Goal: Answer question/provide support: Answer question/provide support

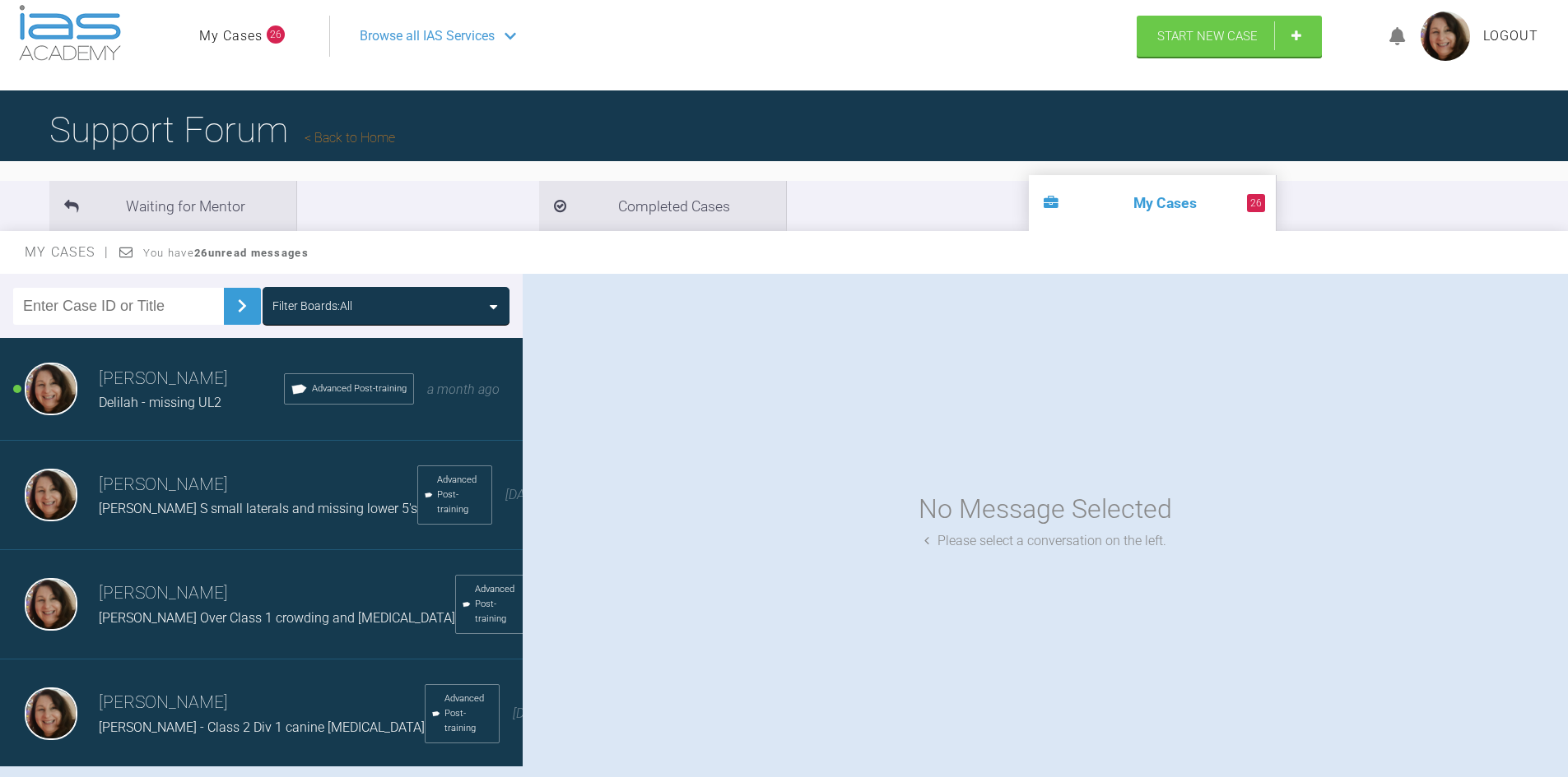
scroll to position [8, 0]
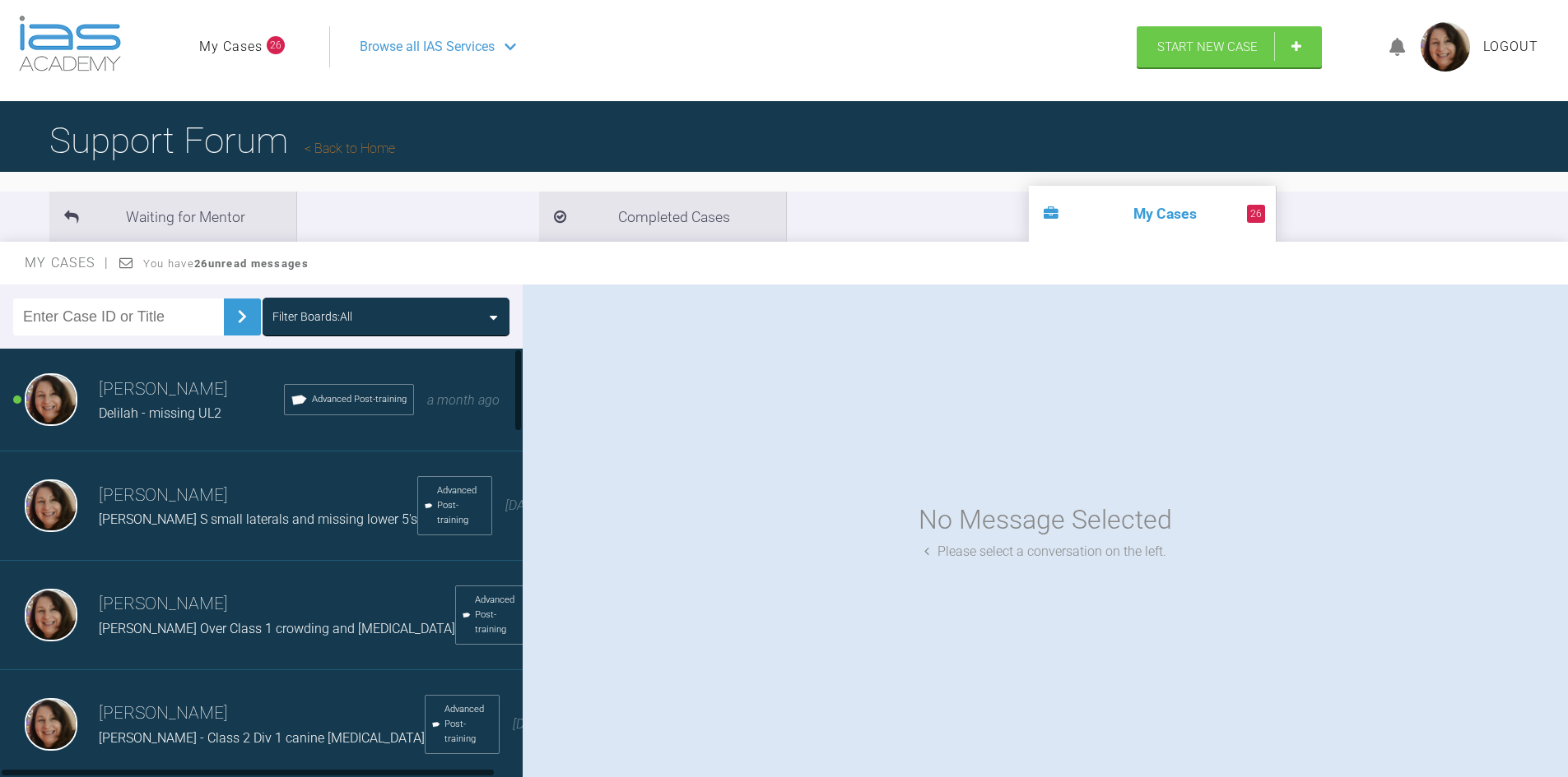
click at [86, 320] on input "text" at bounding box center [118, 317] width 211 height 37
type input "jemma"
click at [230, 317] on img at bounding box center [242, 317] width 26 height 26
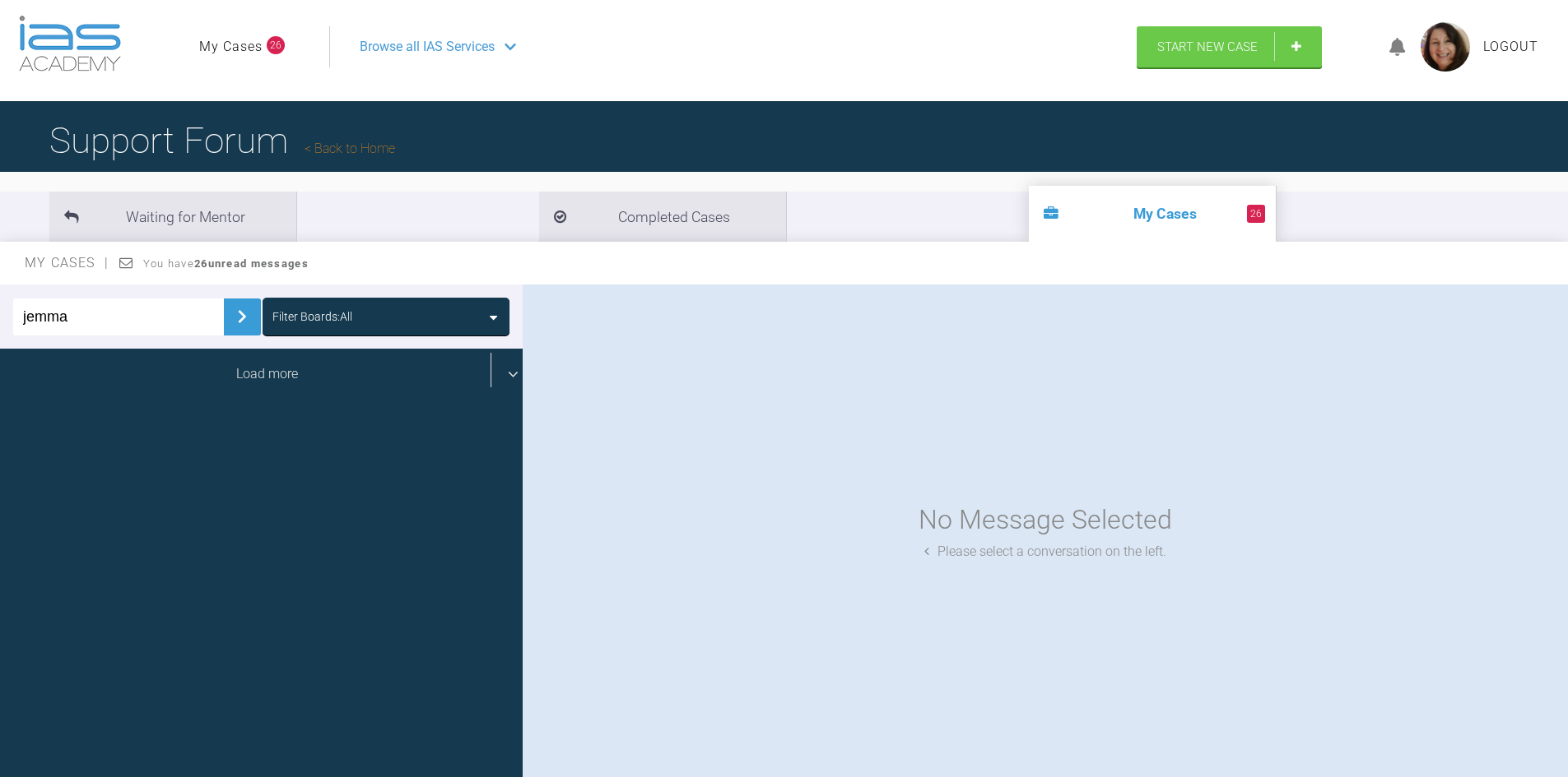
click at [232, 371] on div "Load more" at bounding box center [268, 374] width 535 height 51
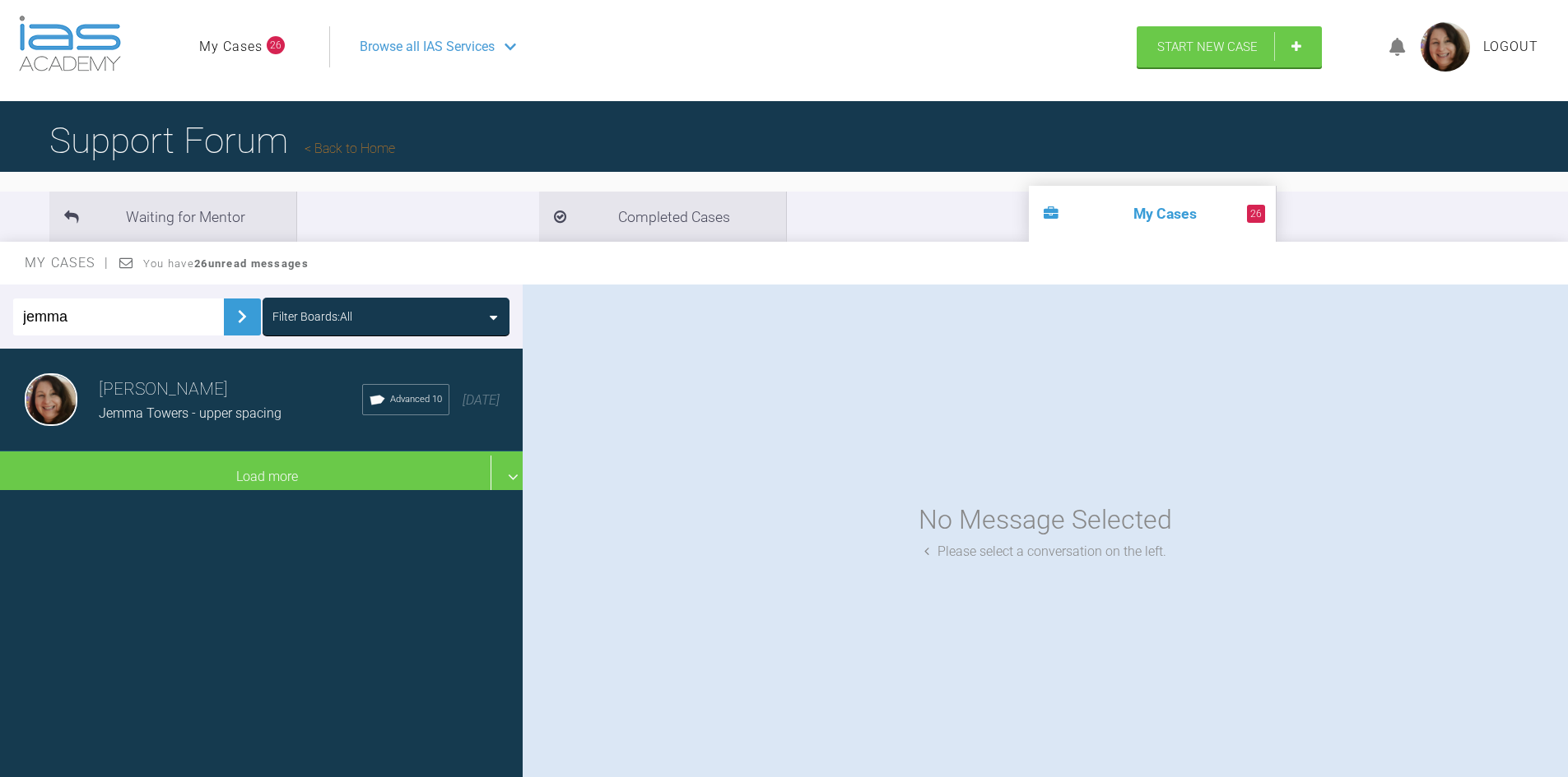
click at [138, 412] on span "Jemma Towers - upper spacing" at bounding box center [189, 413] width 183 height 16
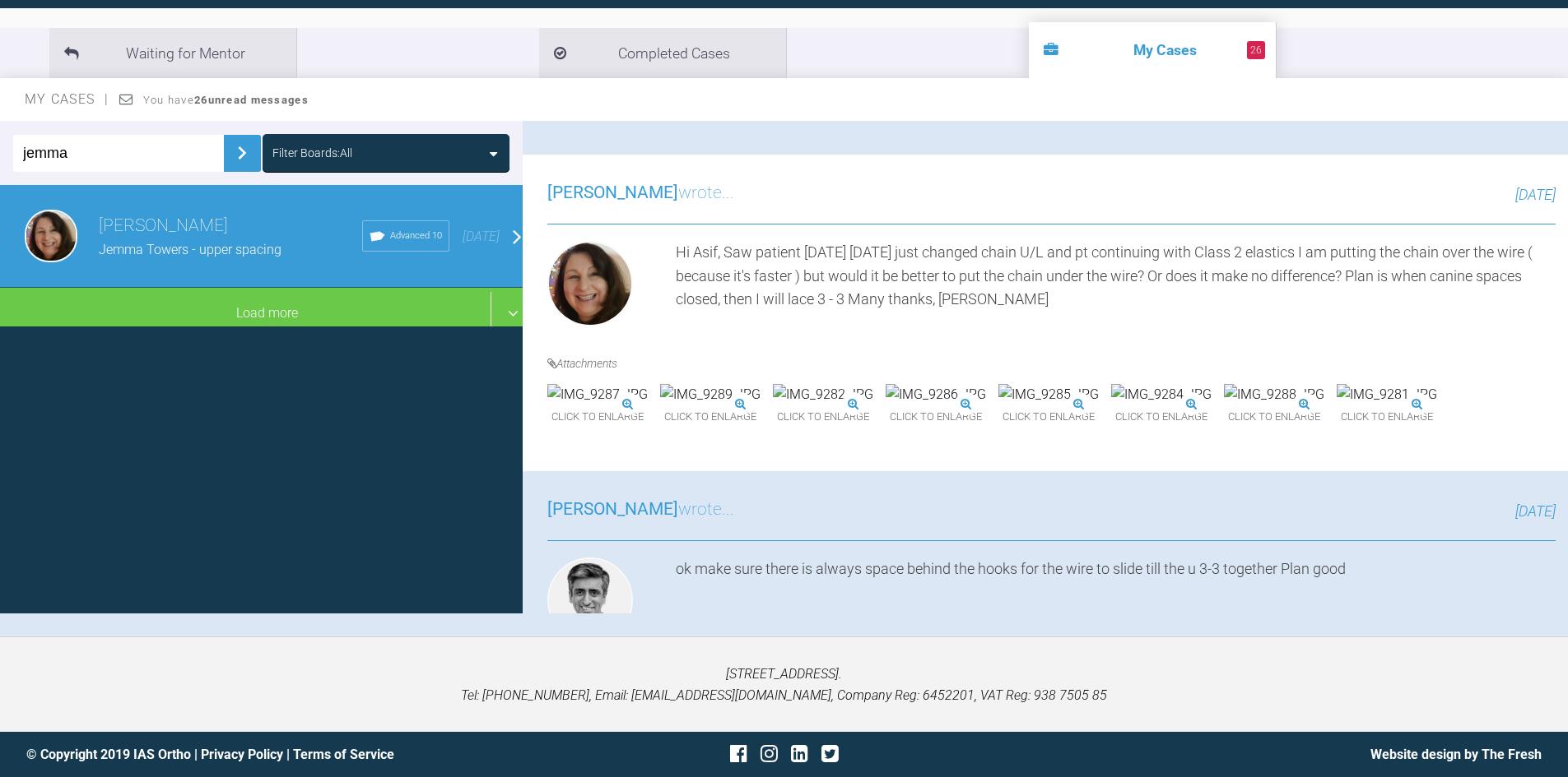
scroll to position [0, 0]
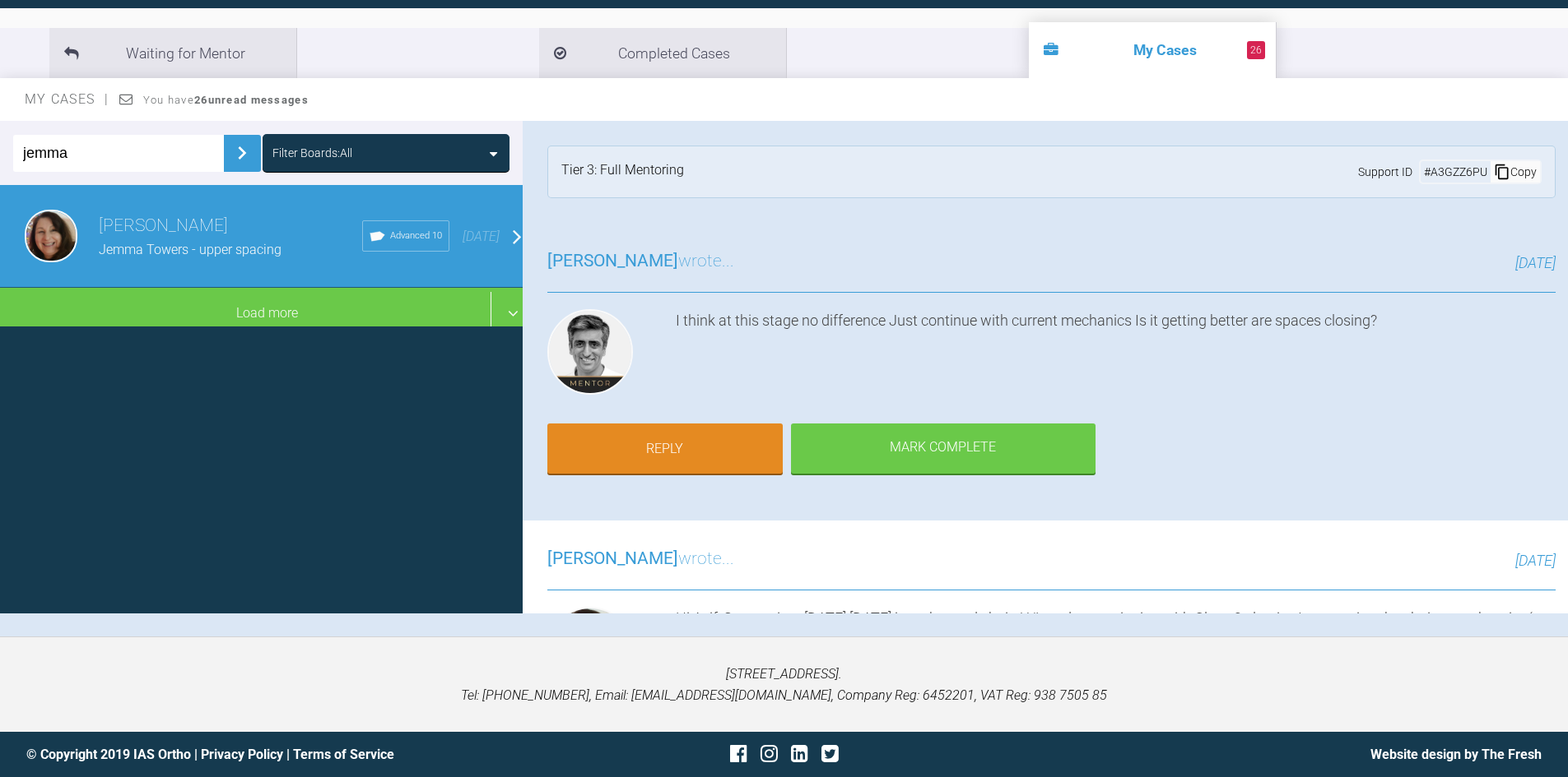
drag, startPoint x: 1562, startPoint y: 129, endPoint x: 1579, endPoint y: 112, distance: 24.0
click at [1568, 112] on html "My Cases 26 Logout Browse all IAS Services Start New Case Logout Support Forum …" at bounding box center [784, 303] width 1568 height 949
click at [687, 444] on link "Reply" at bounding box center [665, 451] width 235 height 51
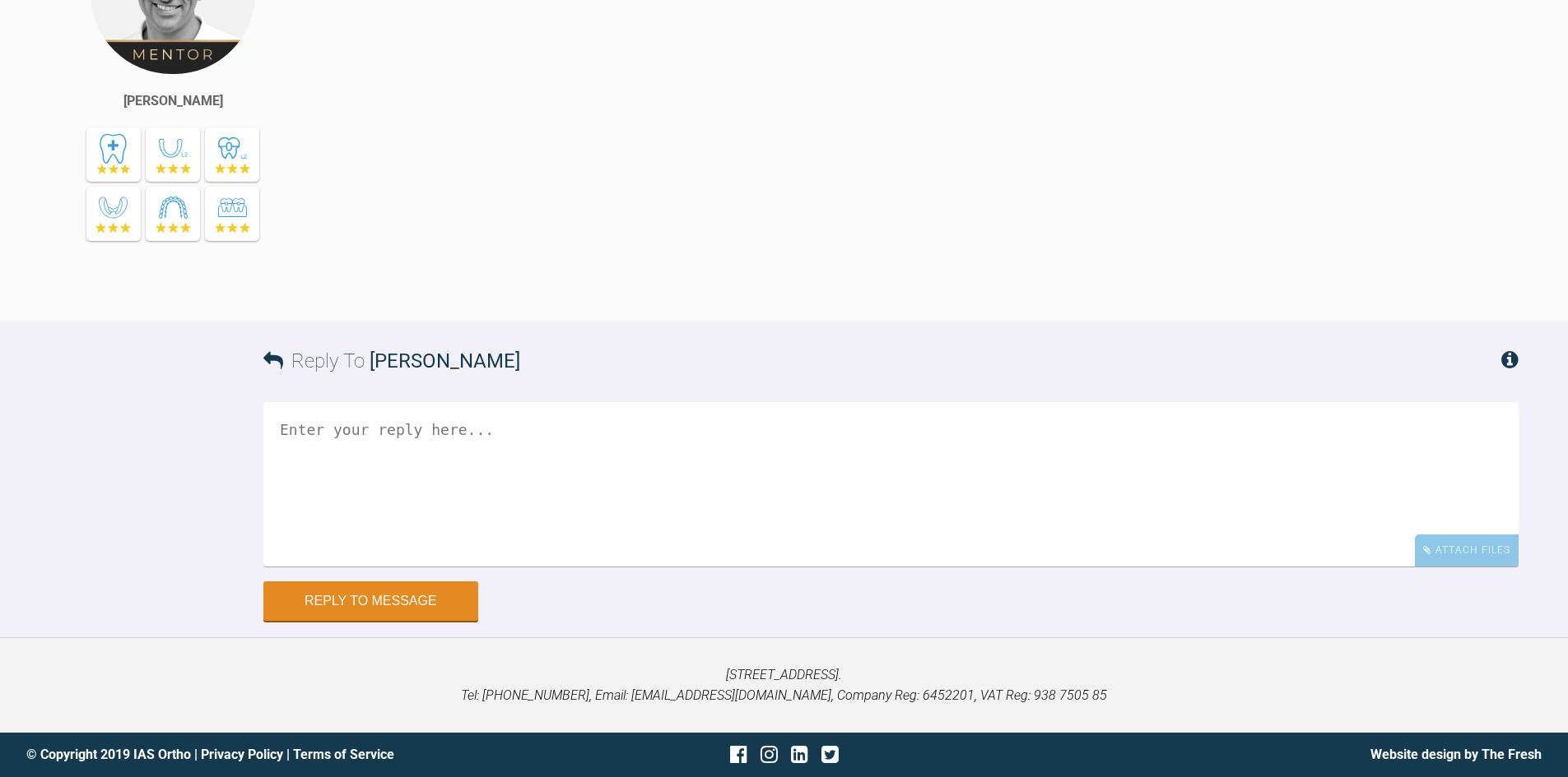
scroll to position [25516, 0]
click at [441, 422] on textarea at bounding box center [891, 485] width 1255 height 164
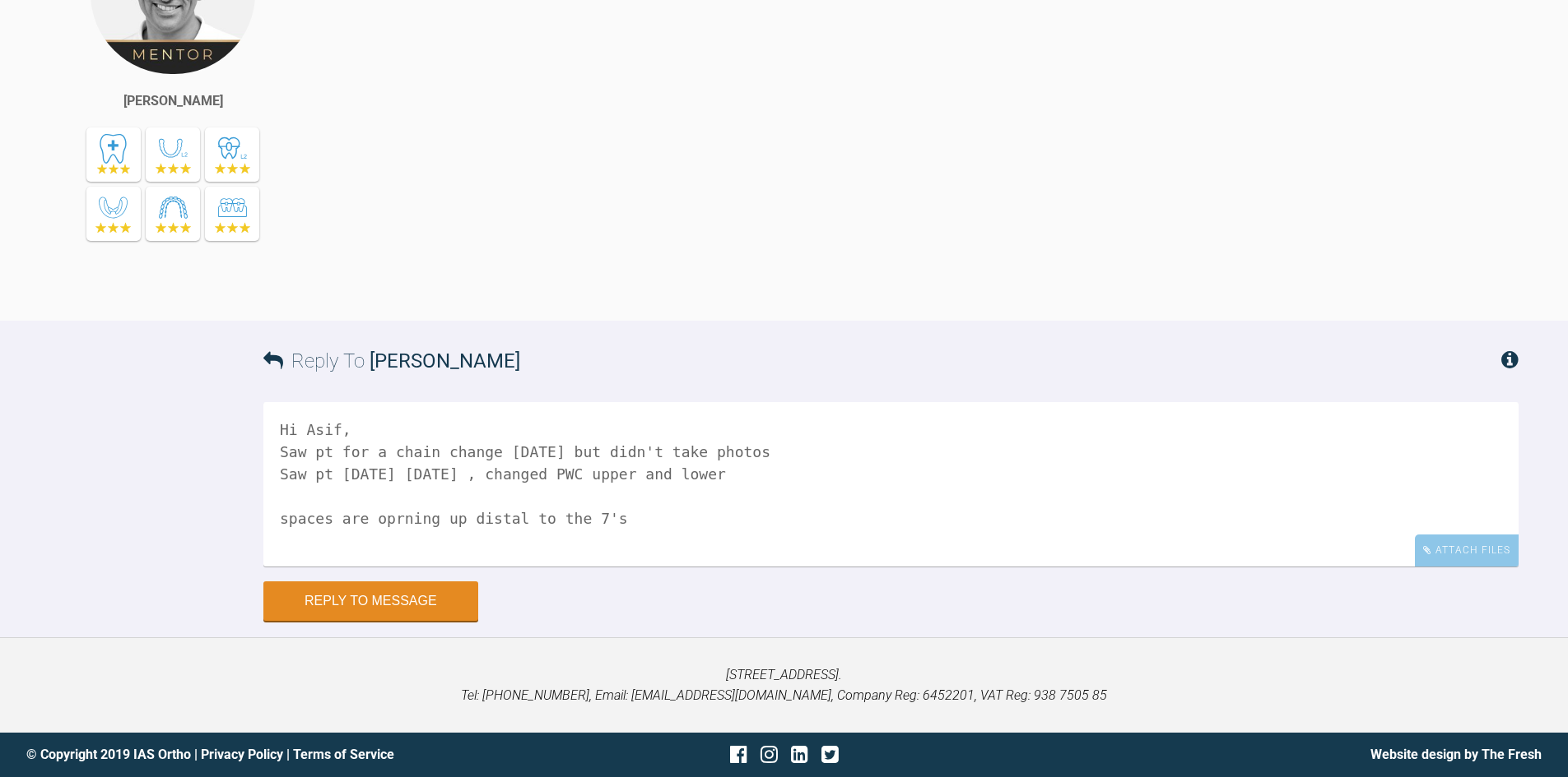
click at [395, 520] on textarea "Hi Asif, Saw pt for a chain change [DATE] but didn't take photos Saw pt [DATE] …" at bounding box center [891, 485] width 1255 height 164
click at [644, 517] on textarea "Hi Asif, Saw pt for a chain change [DATE] but didn't take photos Saw pt [DATE] …" at bounding box center [891, 485] width 1255 height 164
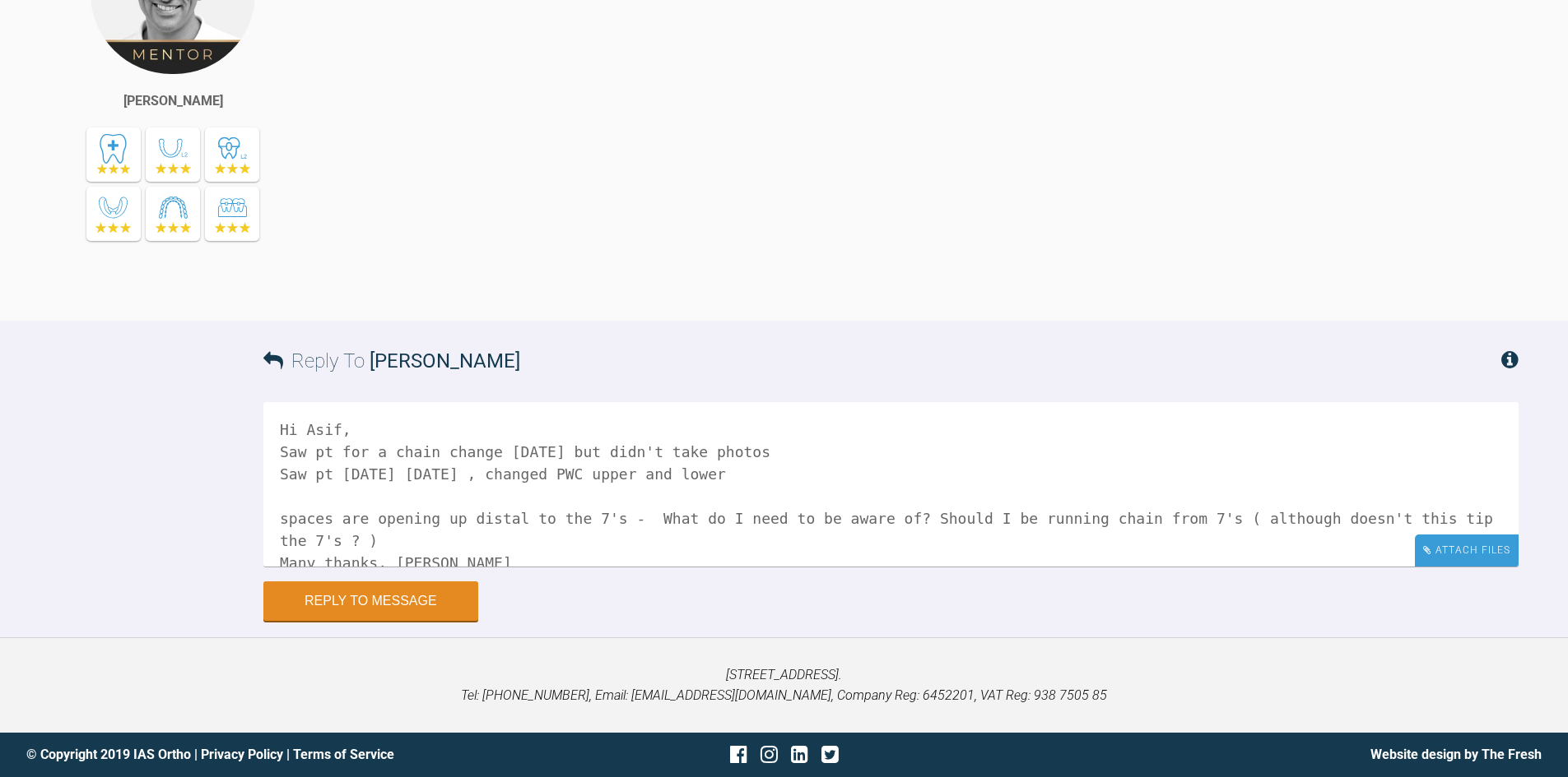
type textarea "Hi Asif, Saw pt for a chain change [DATE] but didn't take photos Saw pt [DATE] …"
click at [1467, 543] on div "Attach Files" at bounding box center [1467, 551] width 104 height 32
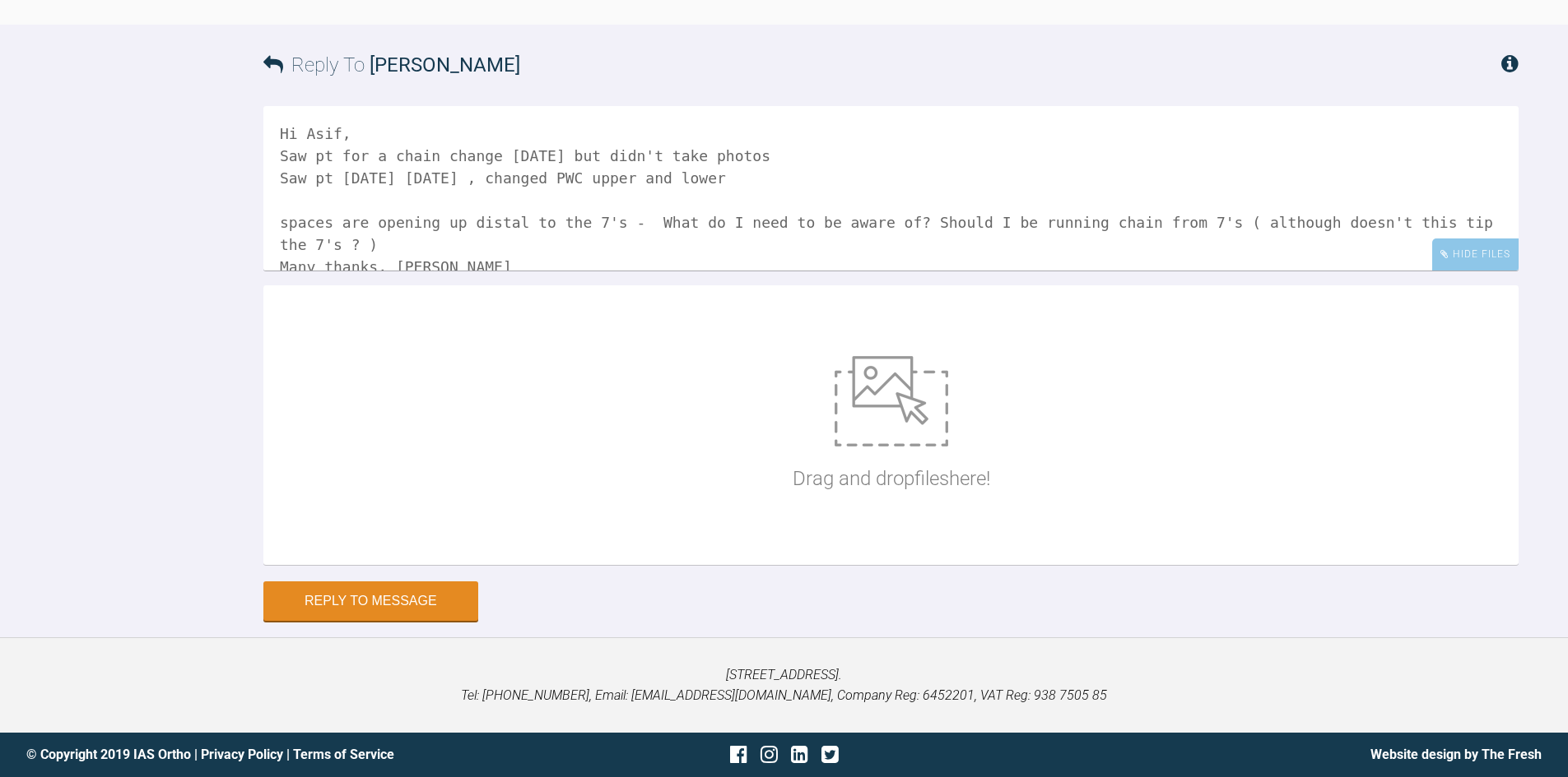
click at [875, 447] on img at bounding box center [892, 402] width 113 height 91
type input "C:\fakepath\IMG_9735.JPG"
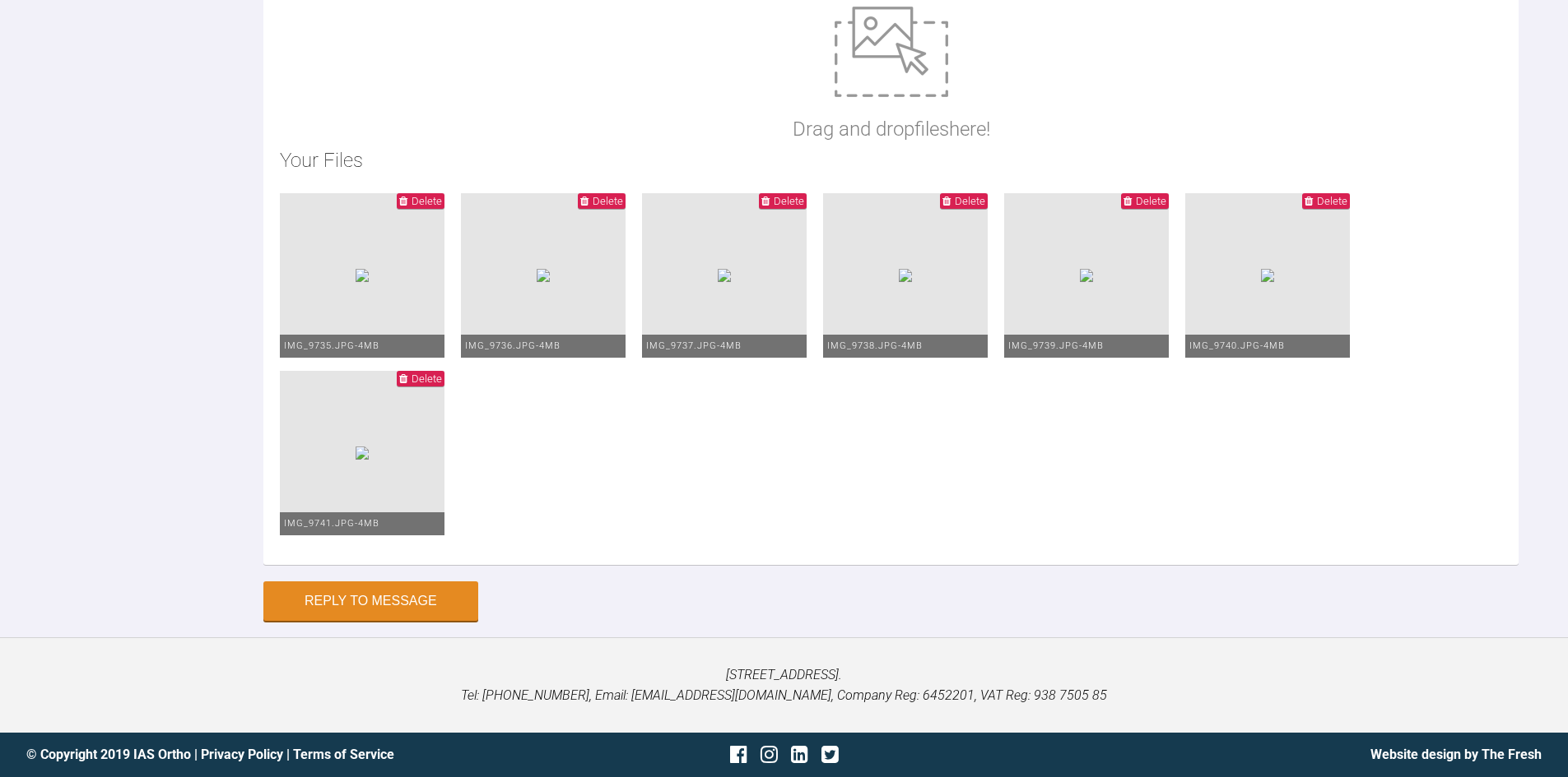
scroll to position [26107, 0]
click at [410, 600] on button "Reply to Message" at bounding box center [371, 603] width 215 height 40
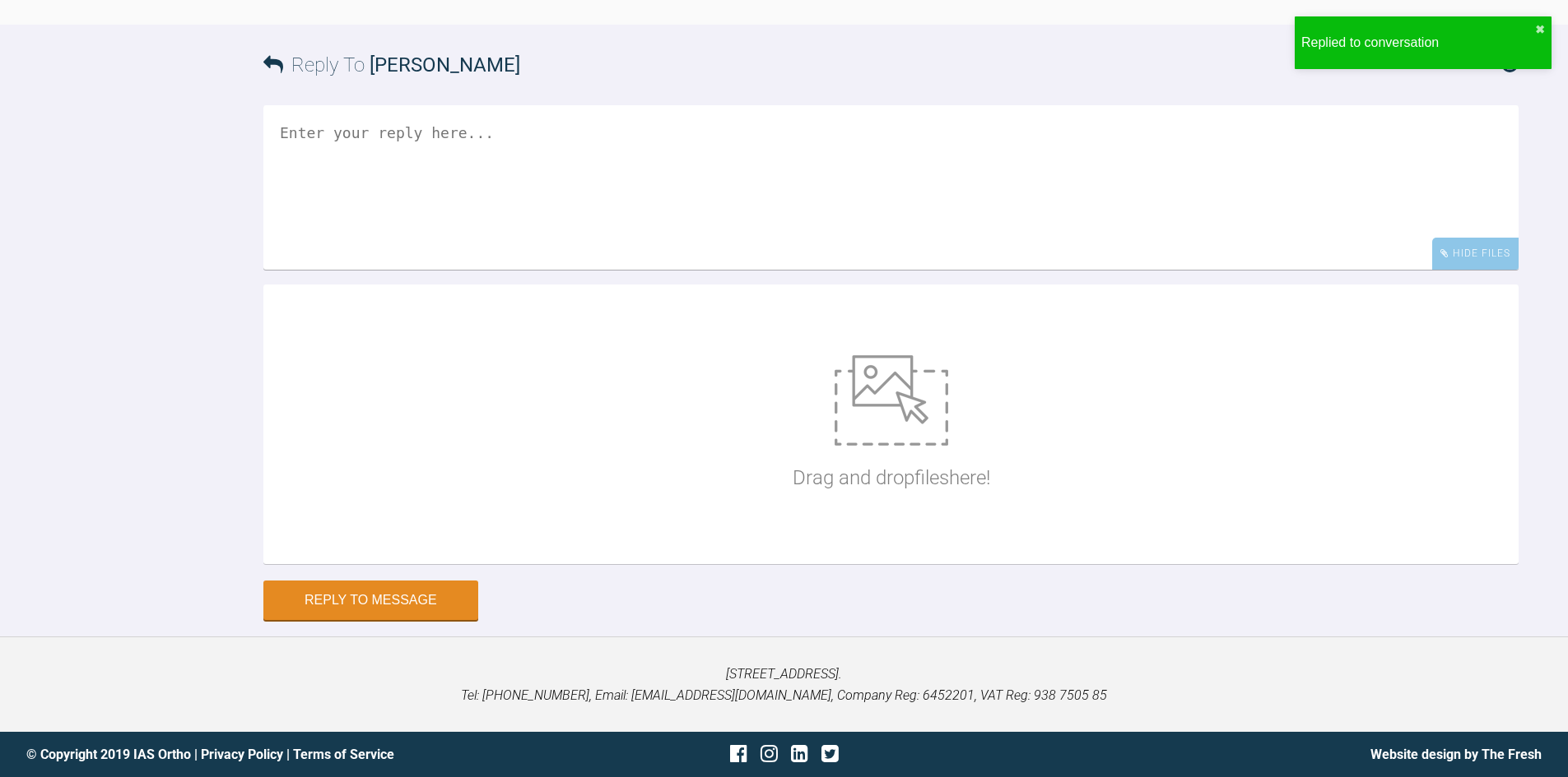
scroll to position [26094, 0]
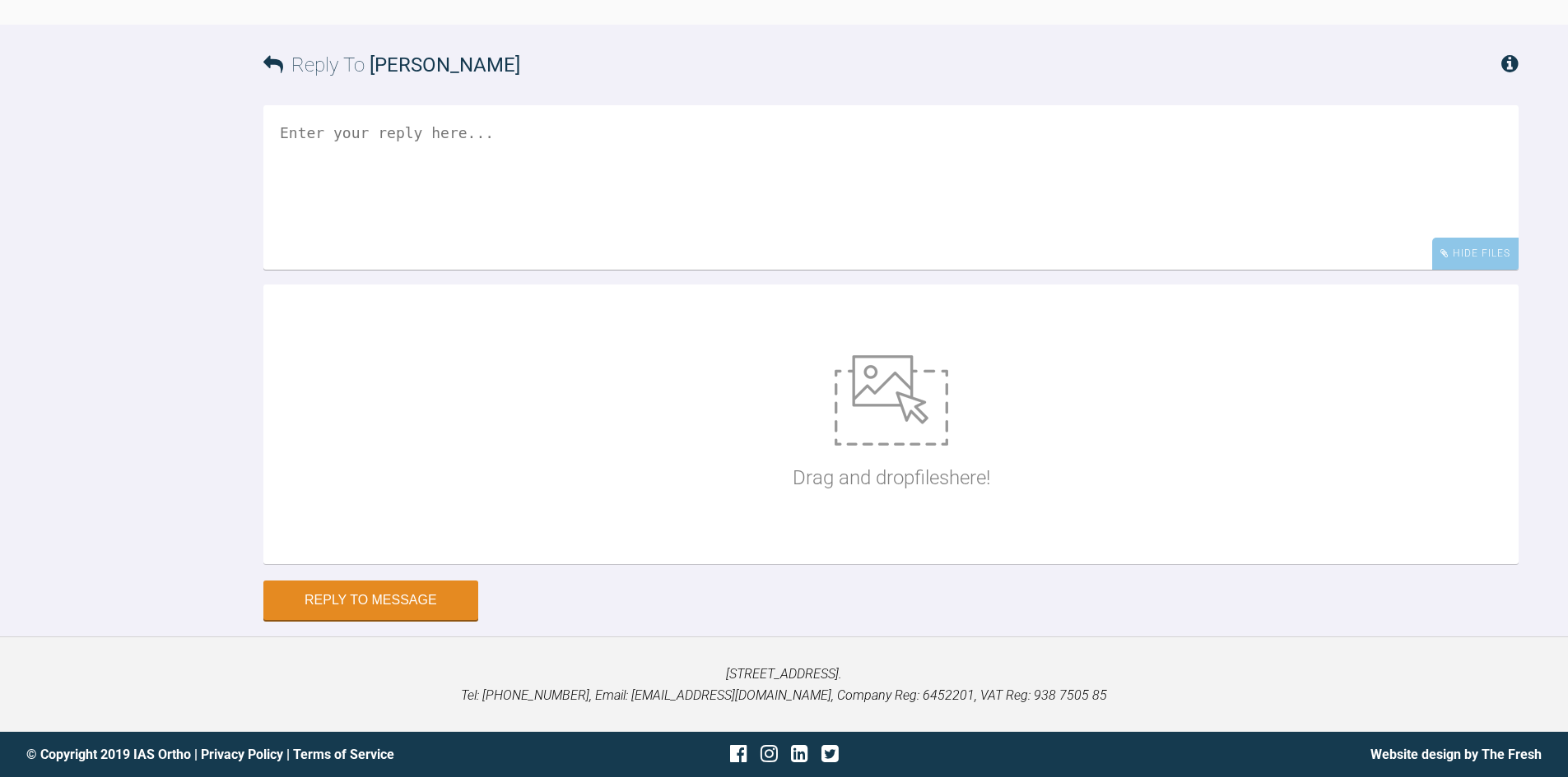
click at [912, 446] on img at bounding box center [892, 401] width 113 height 91
type input "C:\fakepath\IMG_9733.JPG"
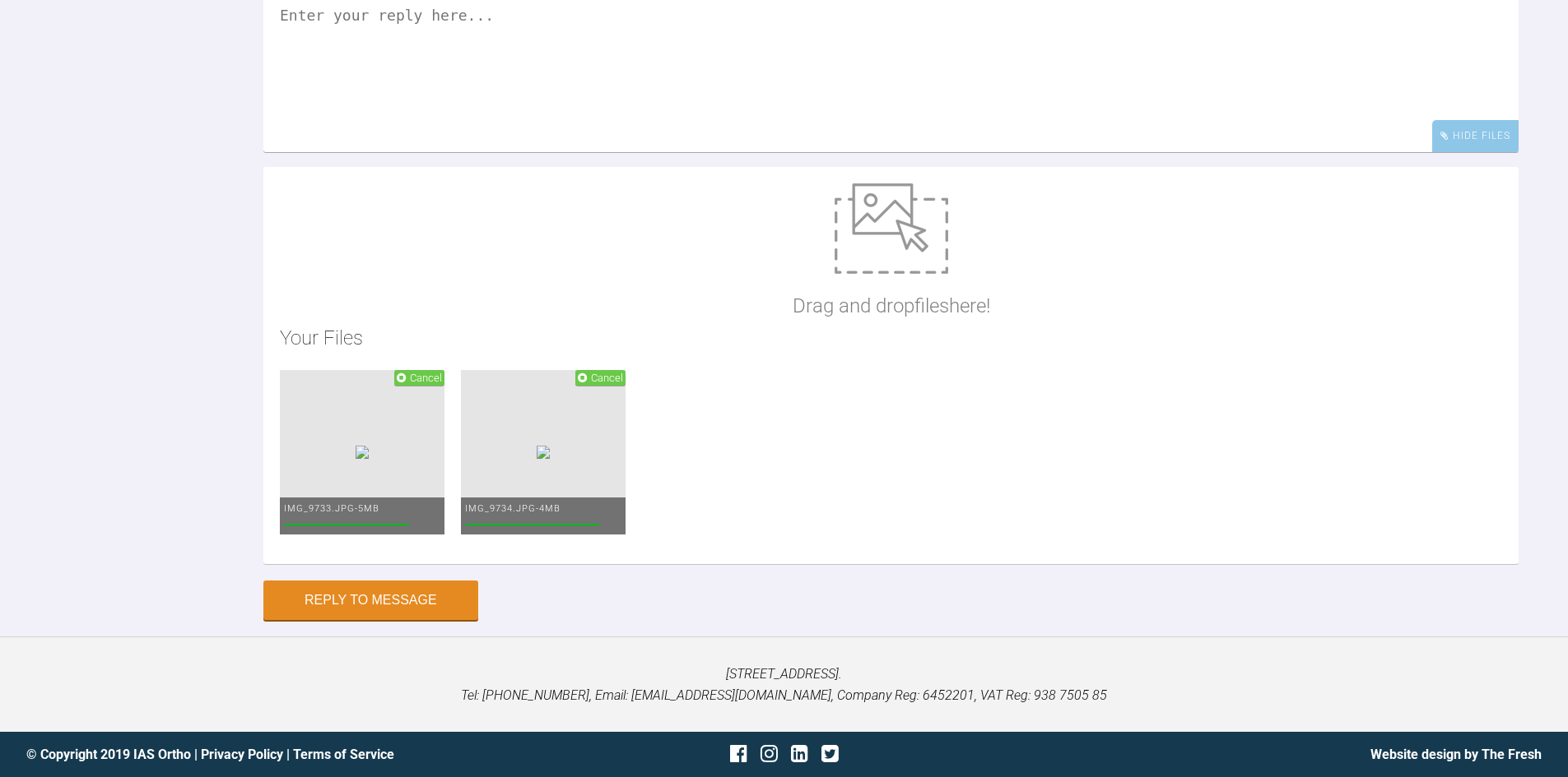
scroll to position [26600, 0]
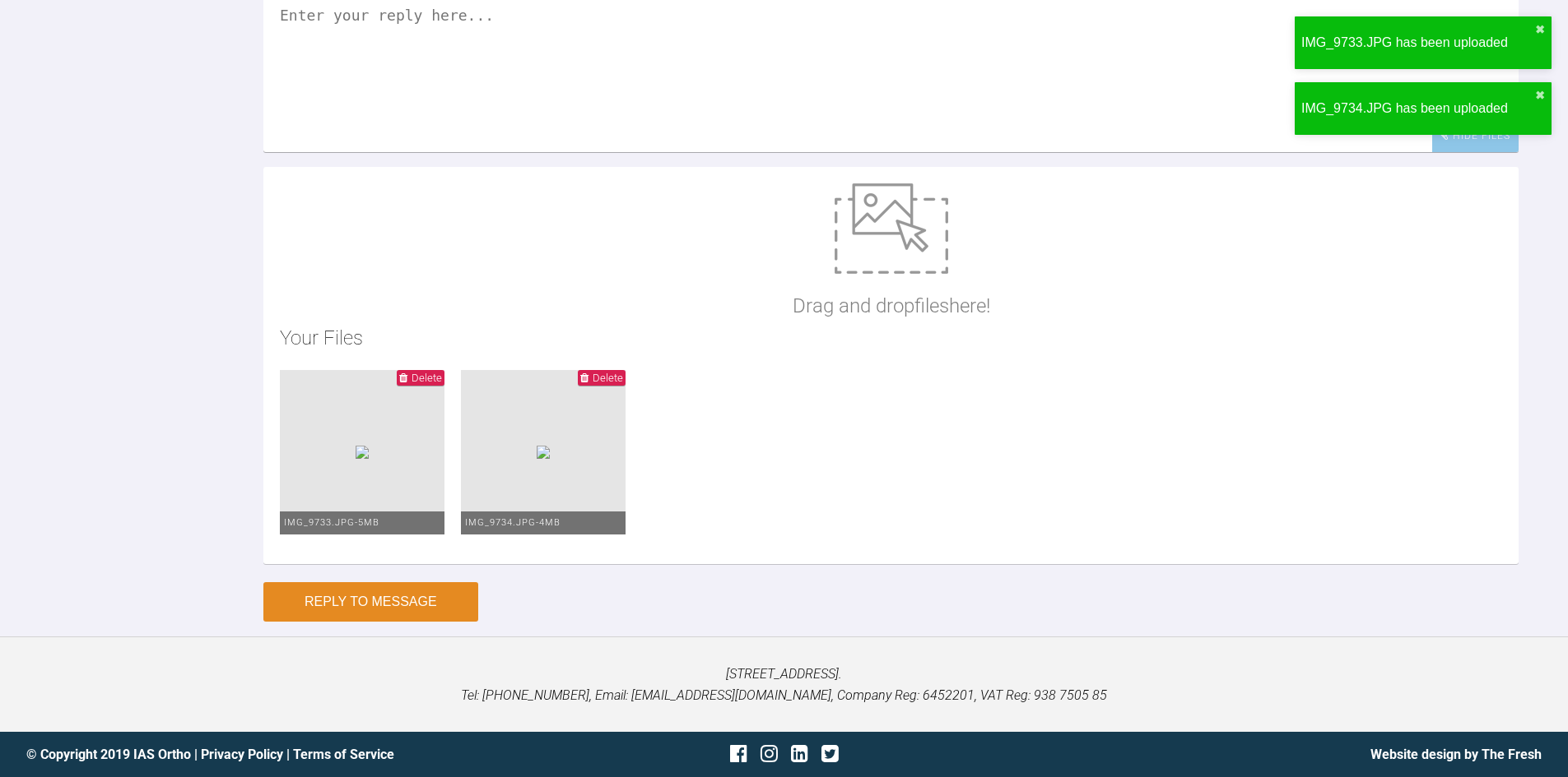
click at [391, 602] on button "Reply to Message" at bounding box center [371, 602] width 215 height 40
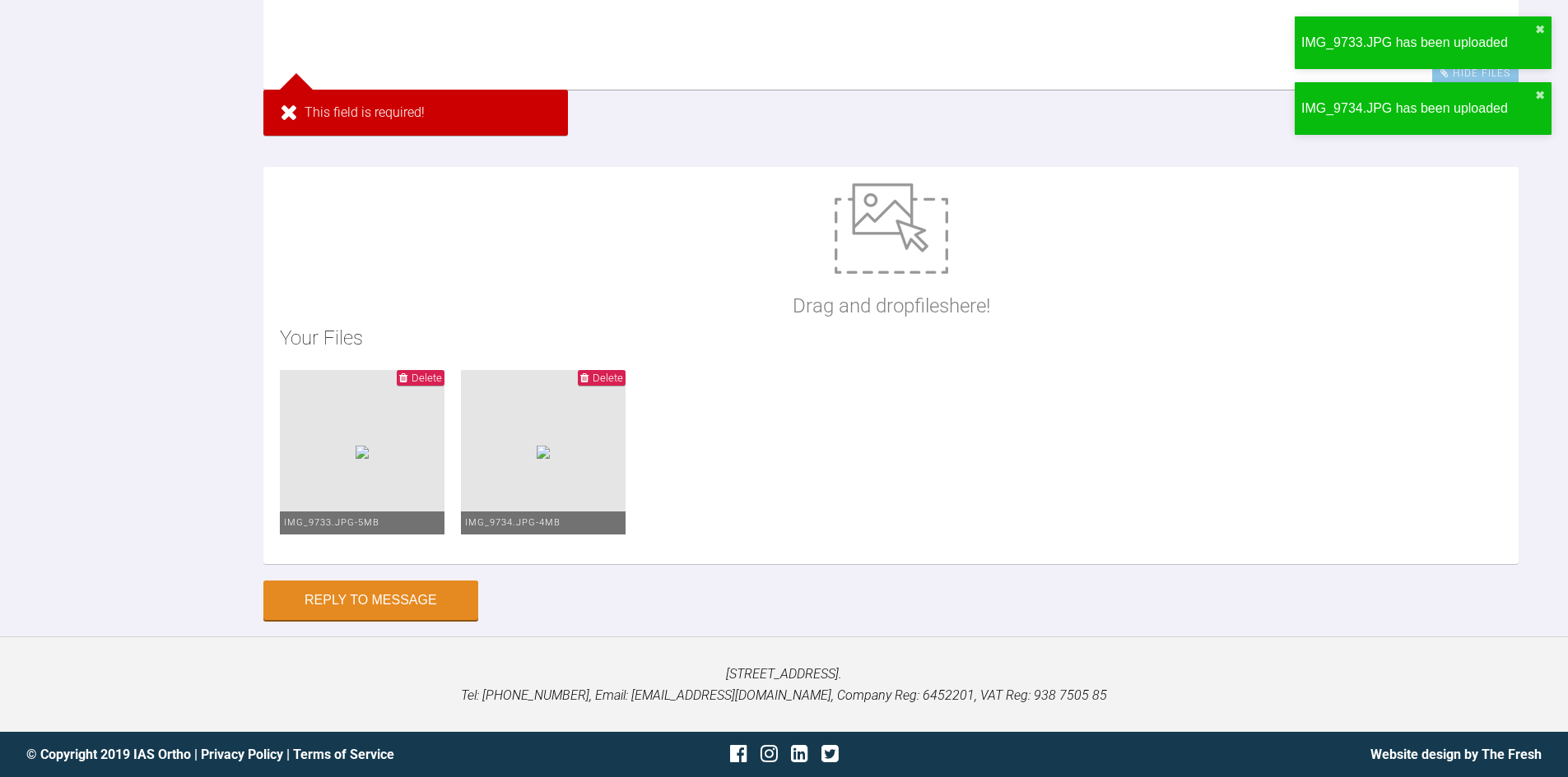
click at [332, 68] on textarea at bounding box center [891, 8] width 1255 height 164
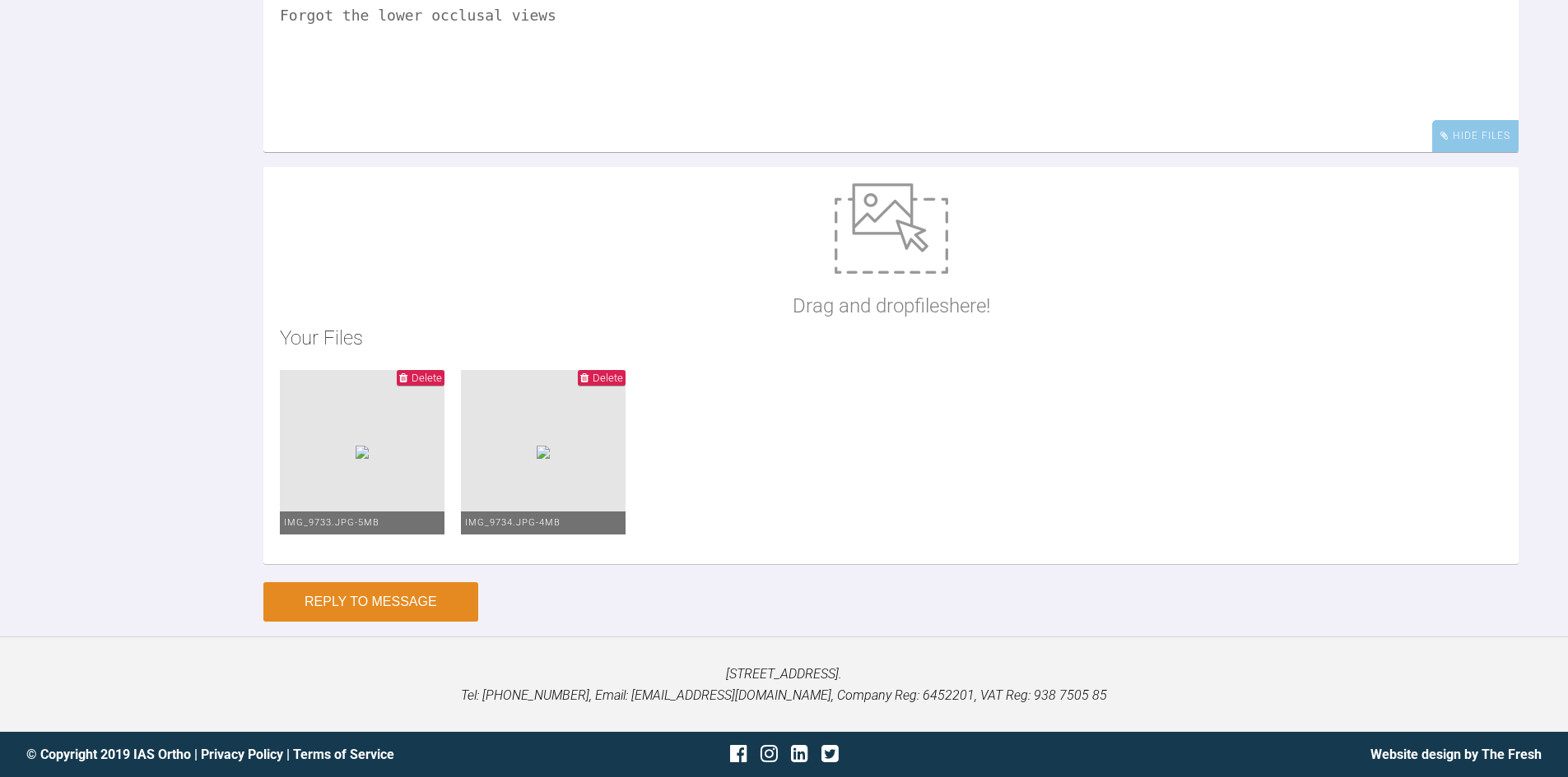
type textarea "Forgot the lower occlusal views"
click at [375, 596] on button "Reply to Message" at bounding box center [371, 602] width 215 height 40
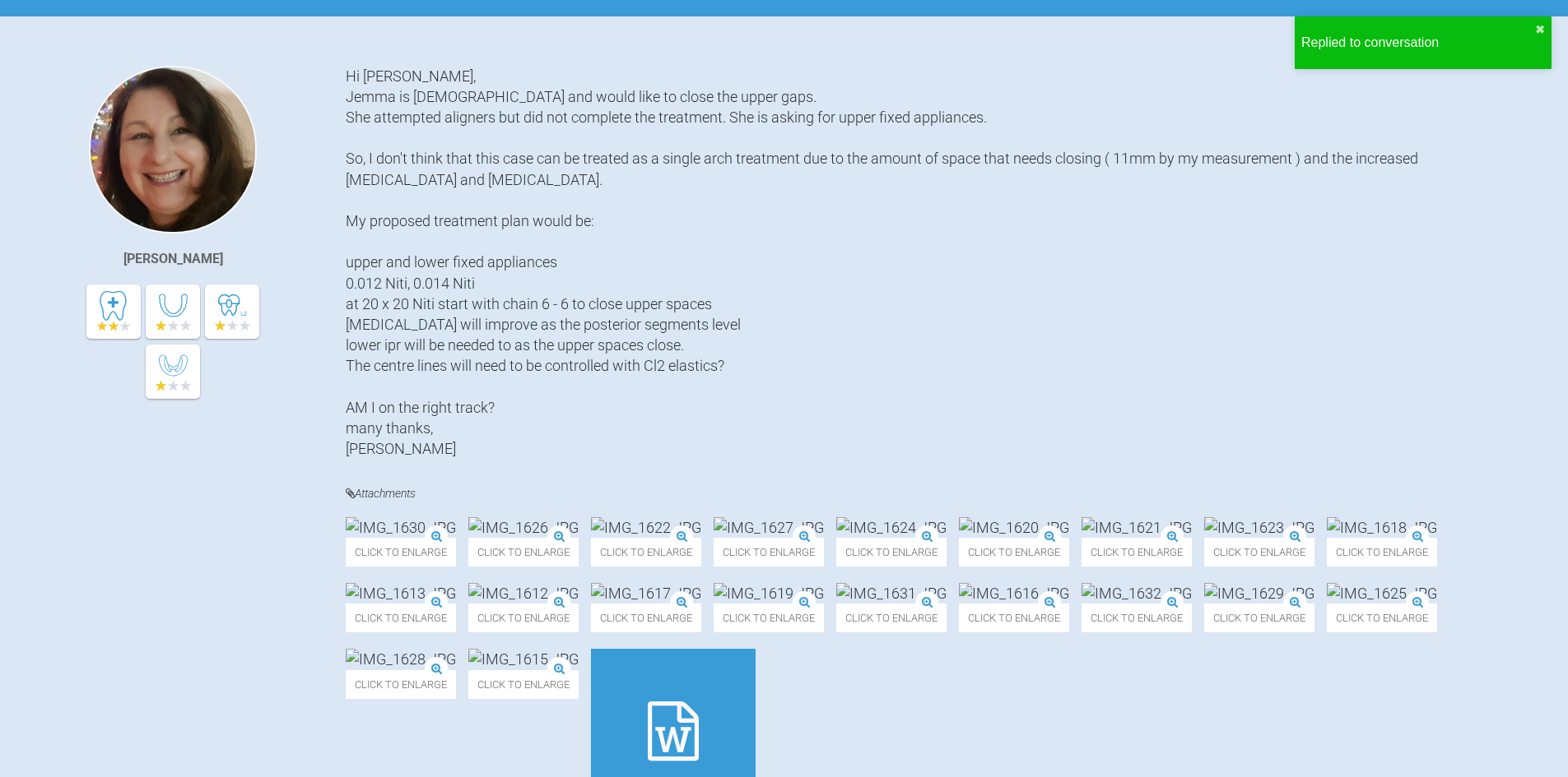
scroll to position [0, 0]
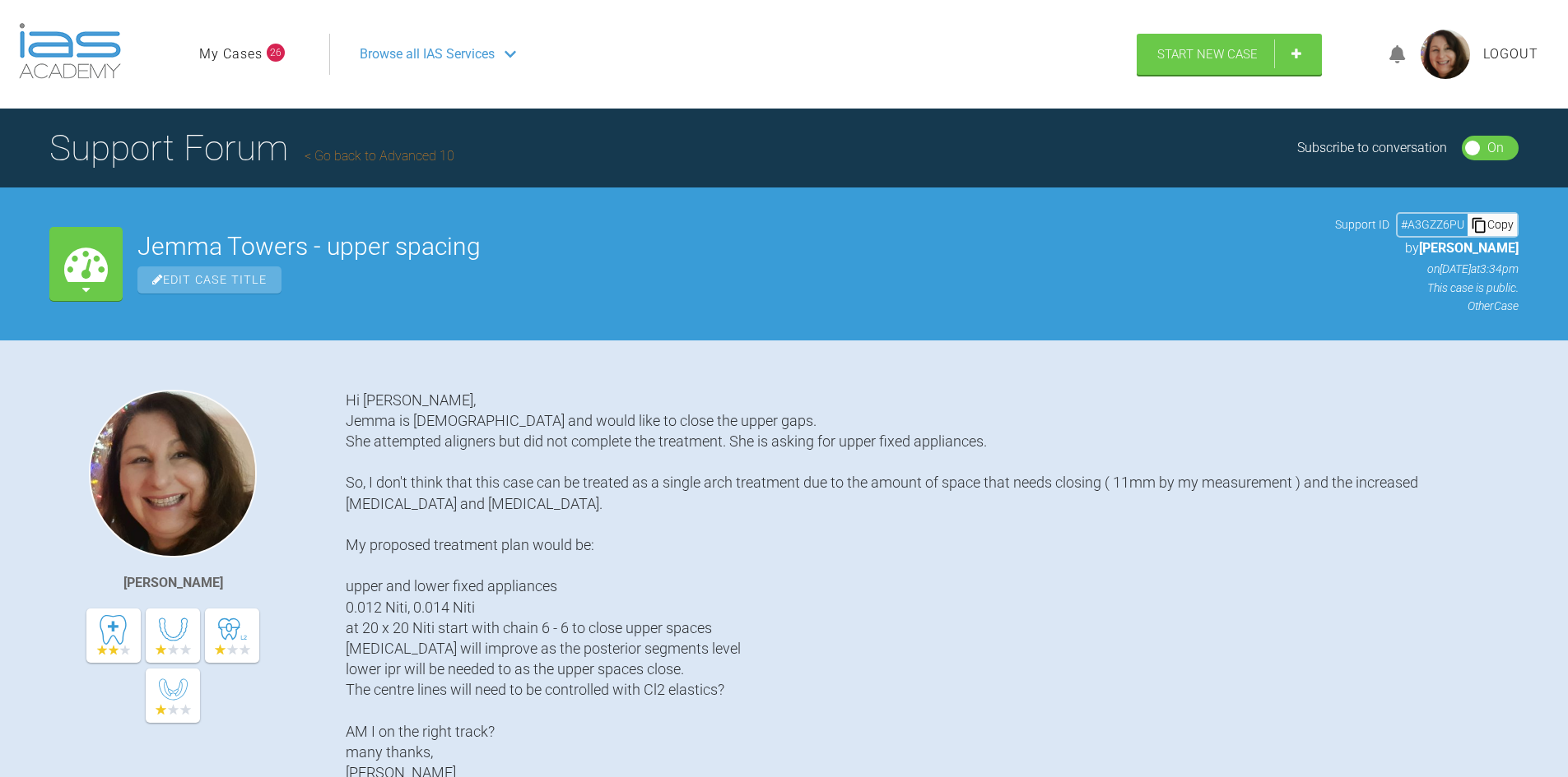
click at [242, 54] on link "My Cases" at bounding box center [231, 54] width 63 height 22
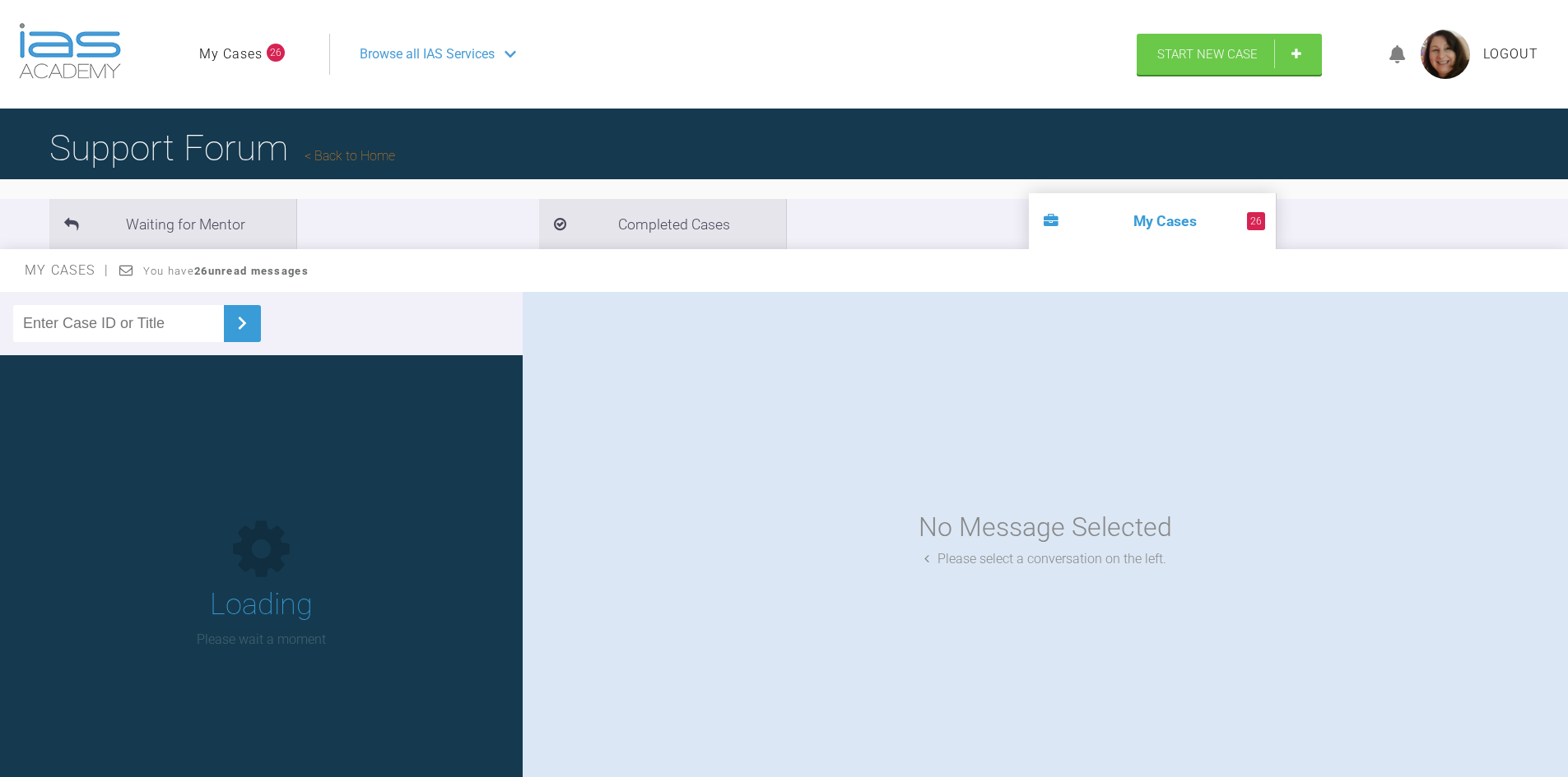
click at [101, 323] on input "text" at bounding box center [118, 323] width 211 height 37
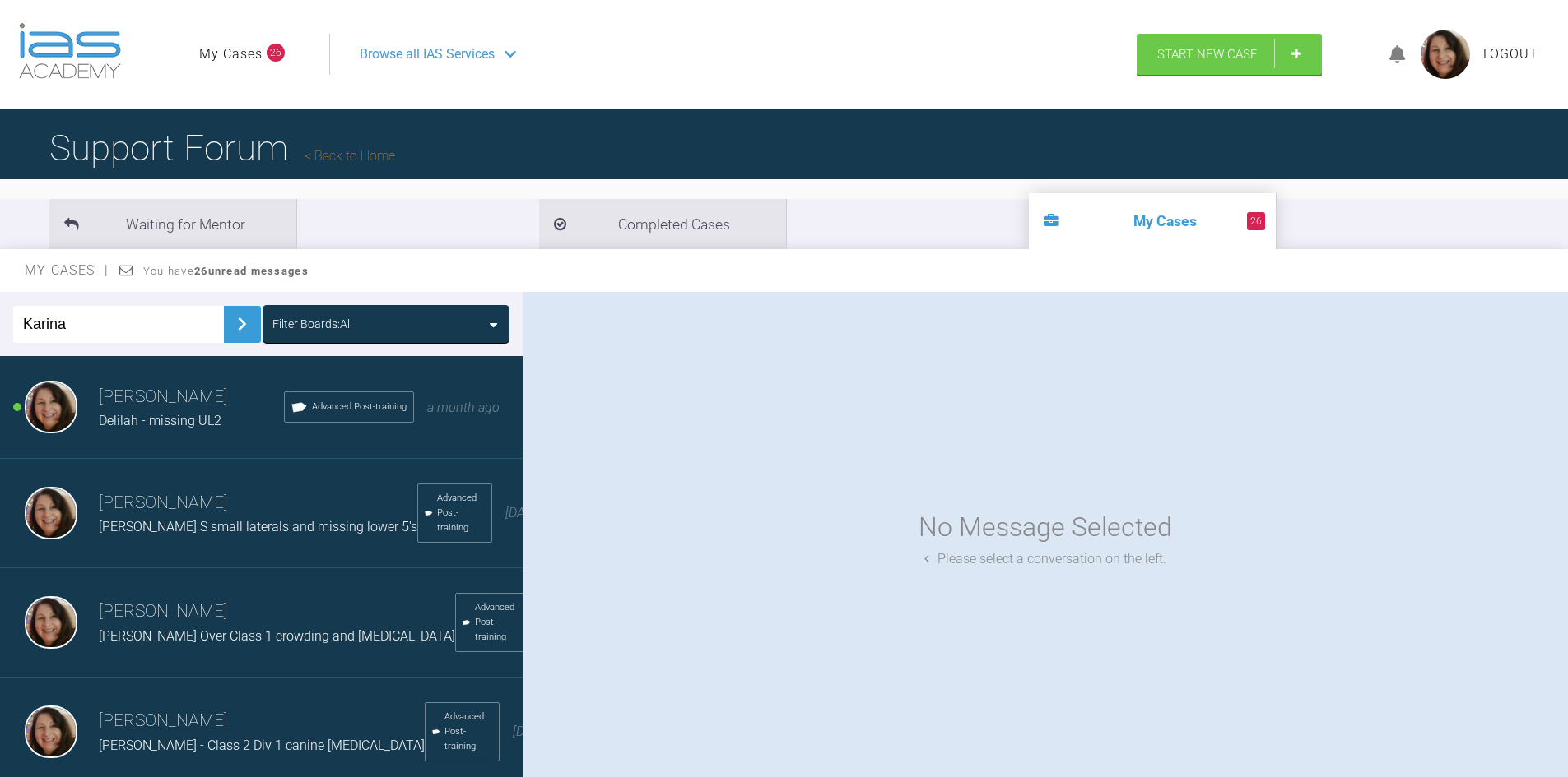
type input "Karina"
click at [229, 316] on img at bounding box center [242, 324] width 26 height 26
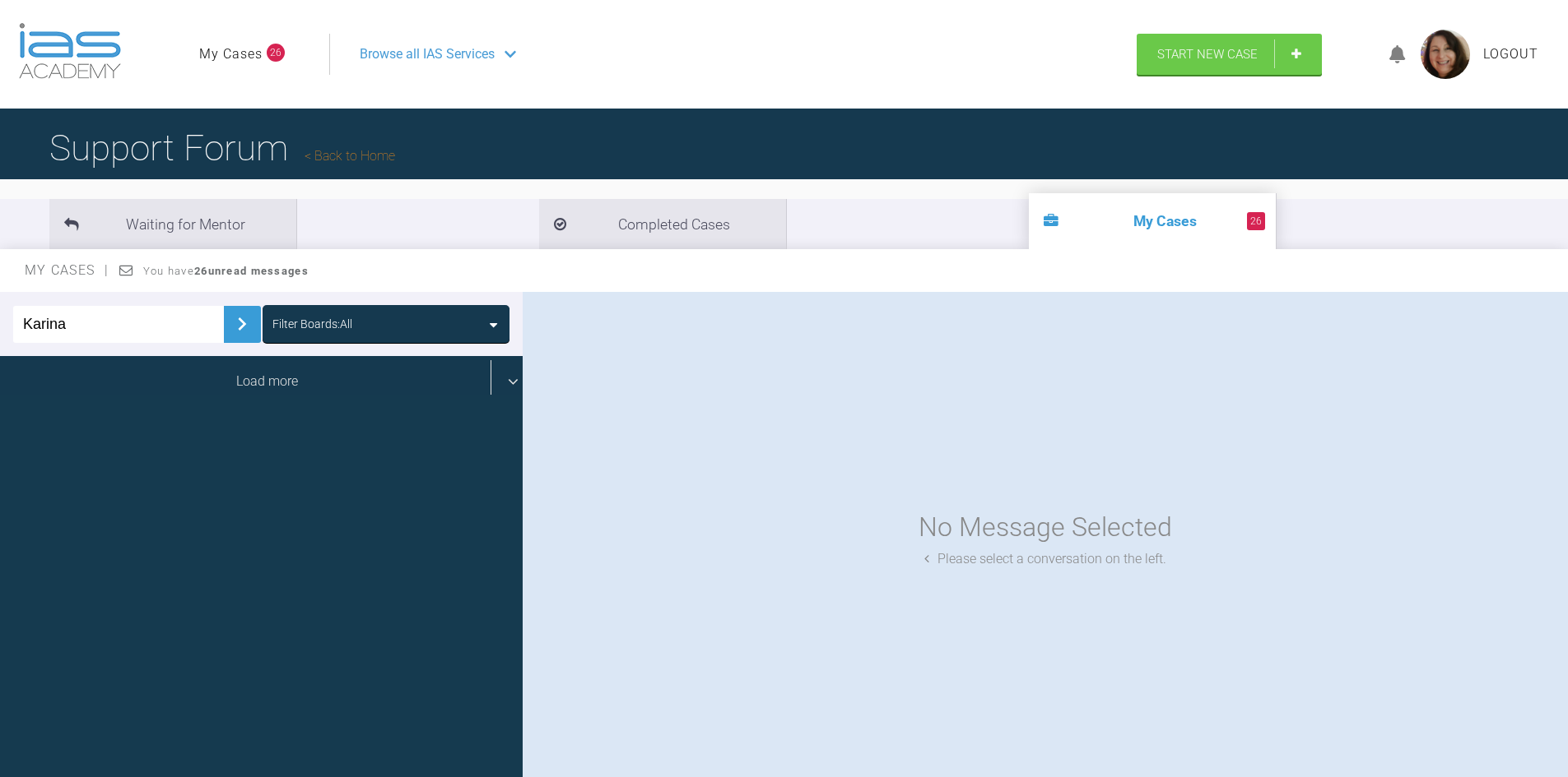
click at [237, 374] on div "Load more" at bounding box center [268, 382] width 535 height 51
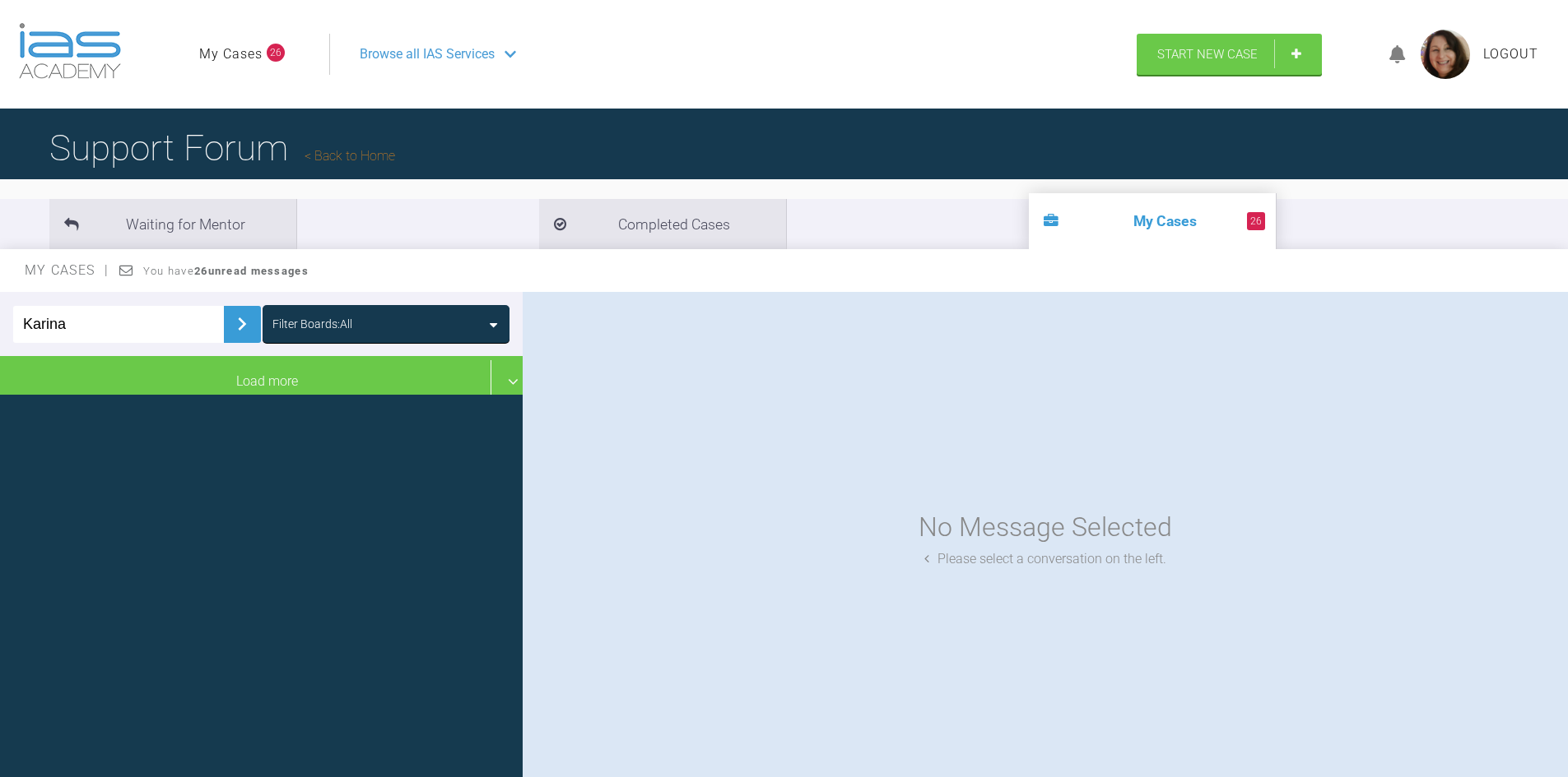
click at [105, 323] on input "Karina" at bounding box center [118, 324] width 211 height 37
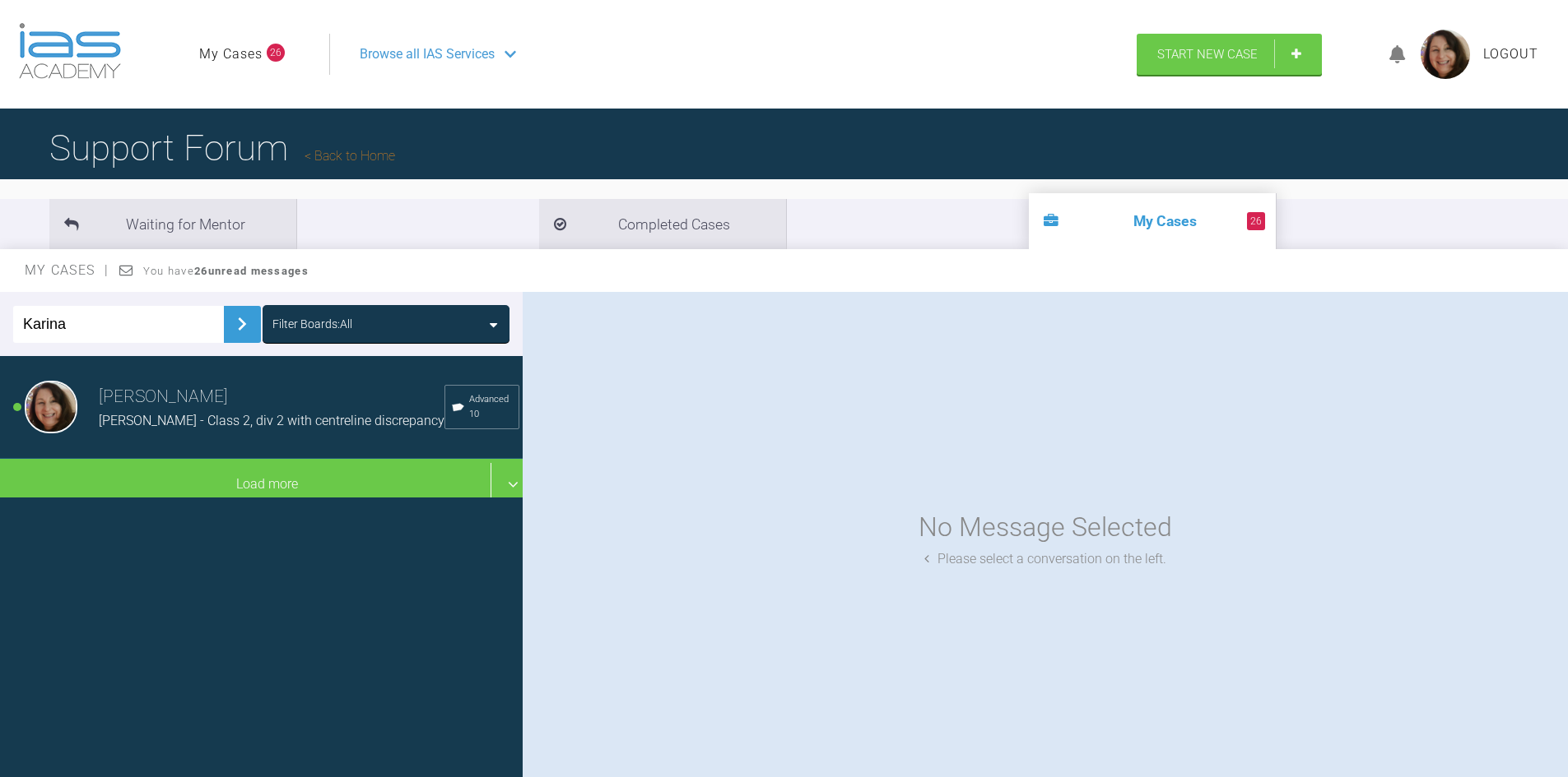
click at [140, 418] on span "[PERSON_NAME] - Class 2, div 2 with centreline discrepancy" at bounding box center [271, 421] width 346 height 16
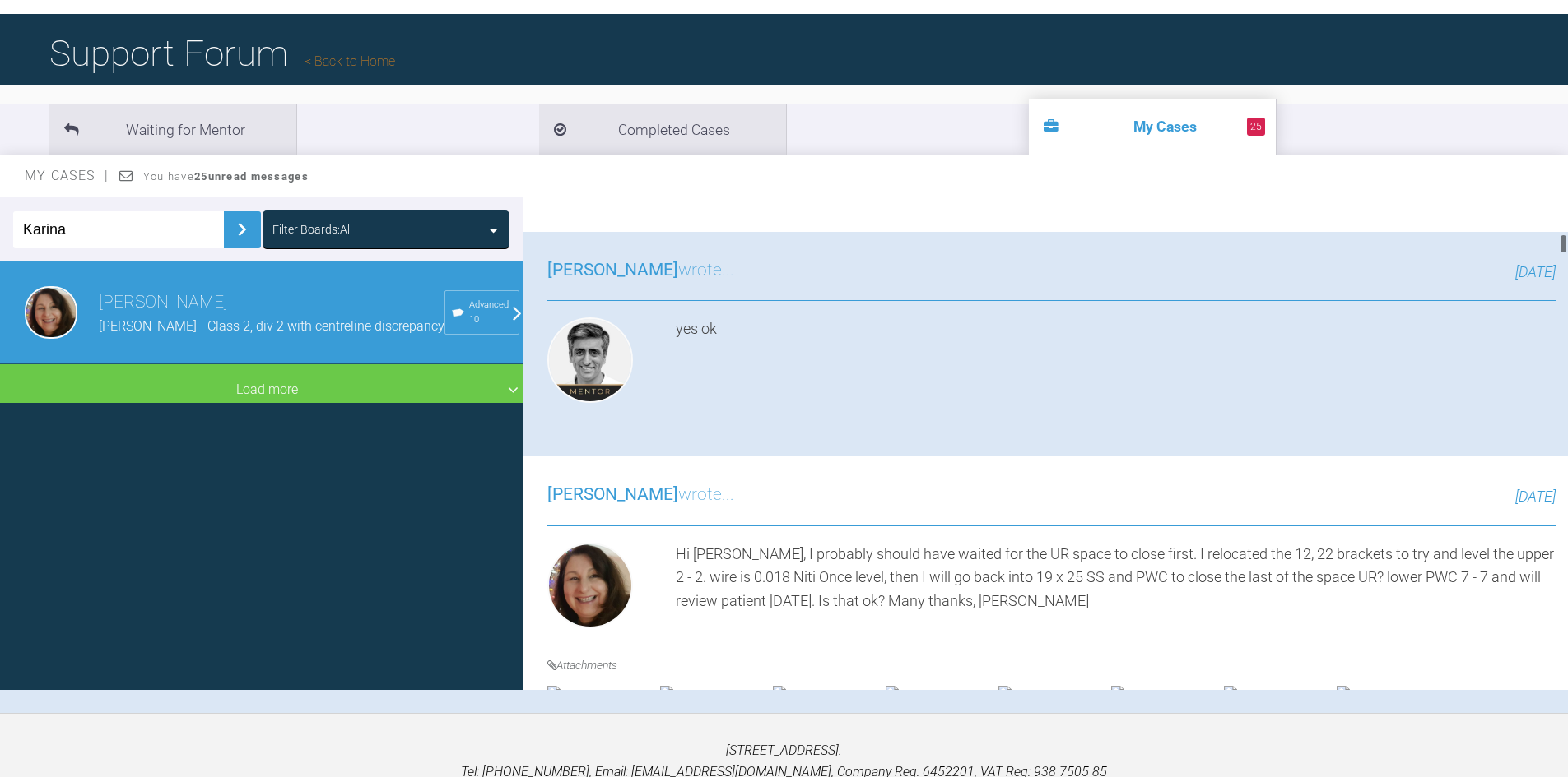
scroll to position [1342, 0]
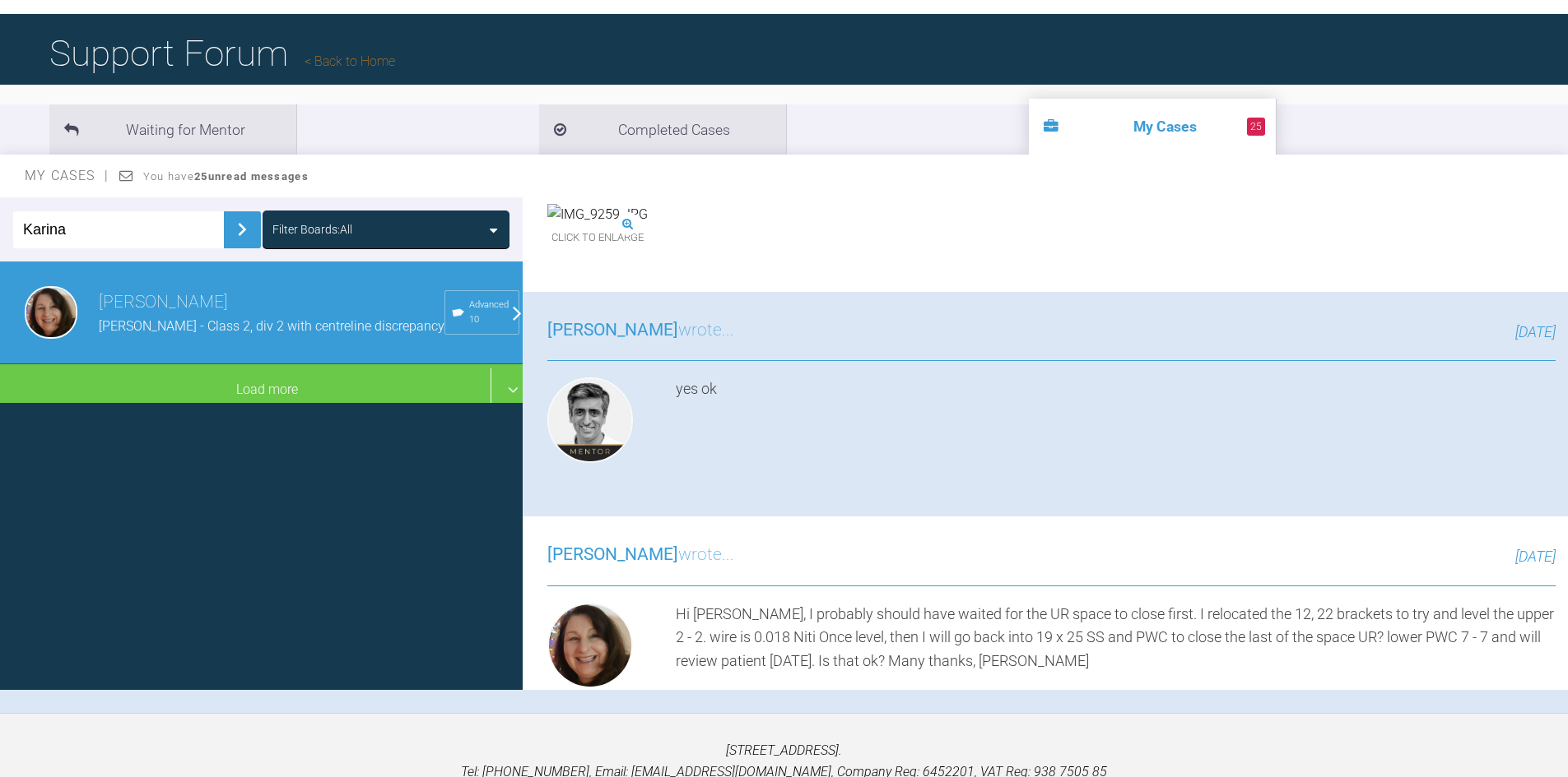
drag, startPoint x: 1563, startPoint y: 206, endPoint x: 1569, endPoint y: 243, distance: 37.5
click at [1568, 243] on html "My Cases 25 Logout Browse all IAS Services Start New Case Logout Support Forum …" at bounding box center [784, 380] width 1568 height 949
click at [986, 187] on div "Click to enlarge" at bounding box center [936, 164] width 100 height 46
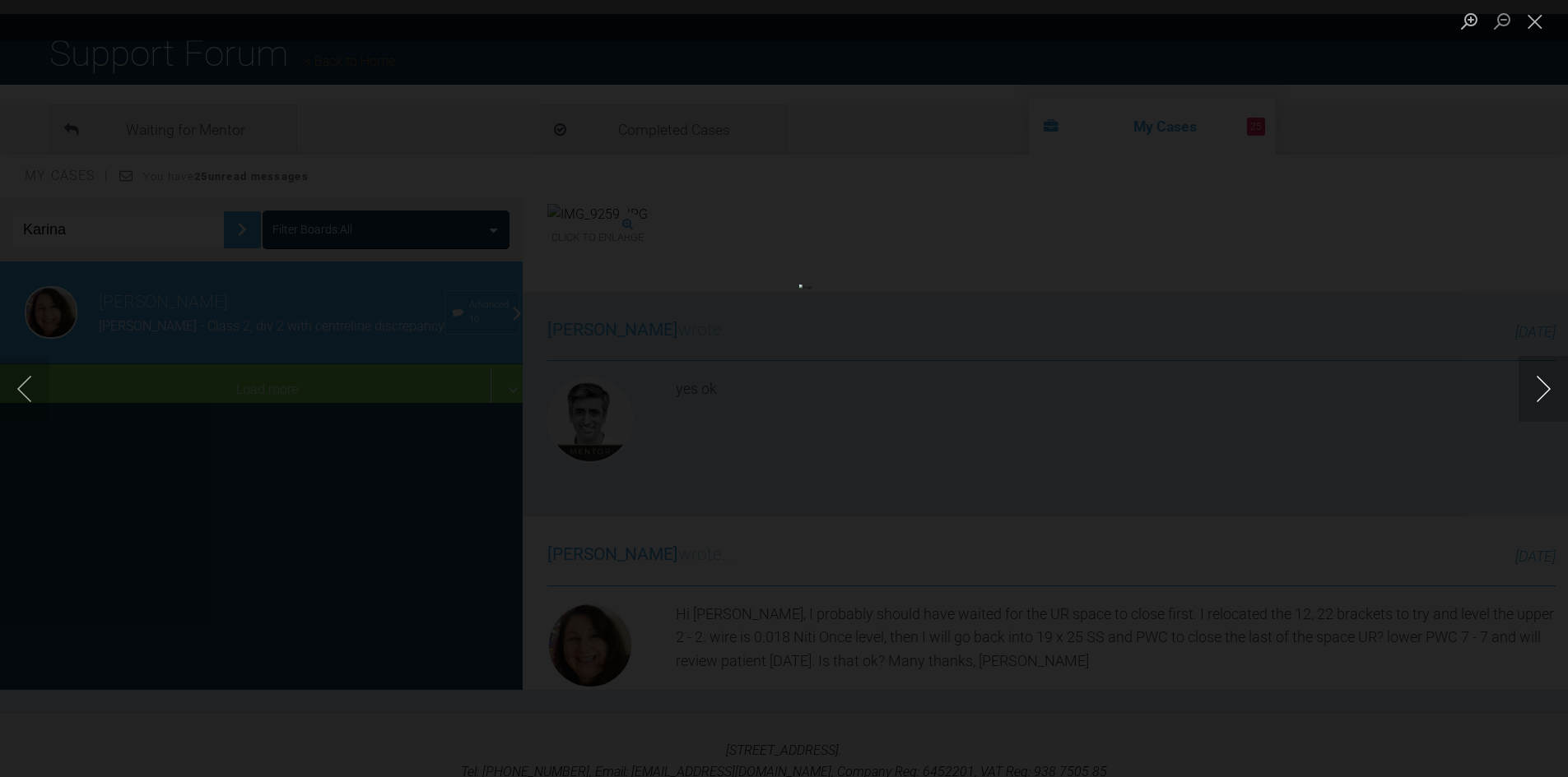
click at [1544, 383] on button "Next image" at bounding box center [1543, 389] width 49 height 66
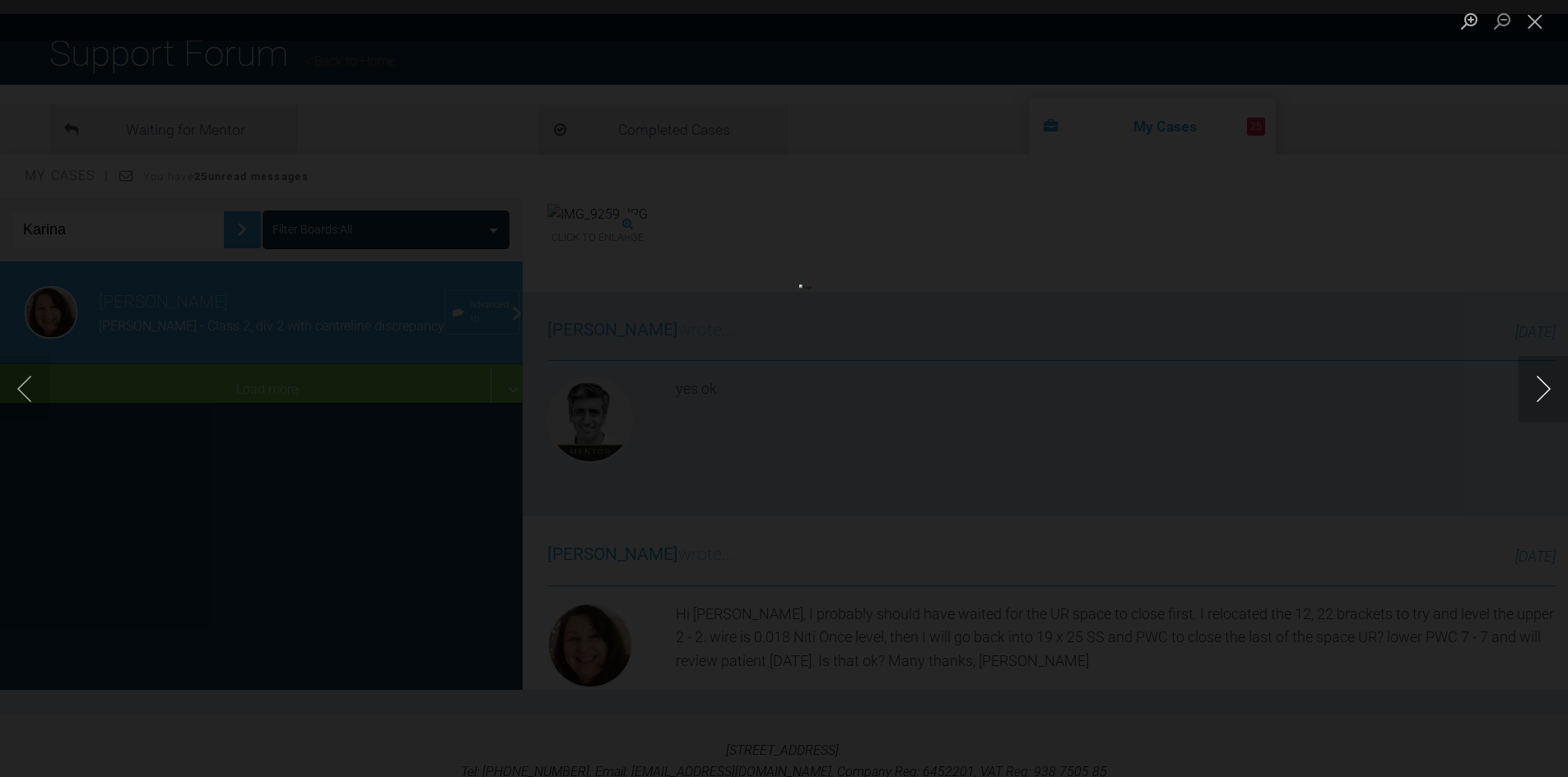
click at [1544, 383] on button "Next image" at bounding box center [1543, 389] width 49 height 66
click at [1533, 22] on button "Close lightbox" at bounding box center [1535, 21] width 33 height 28
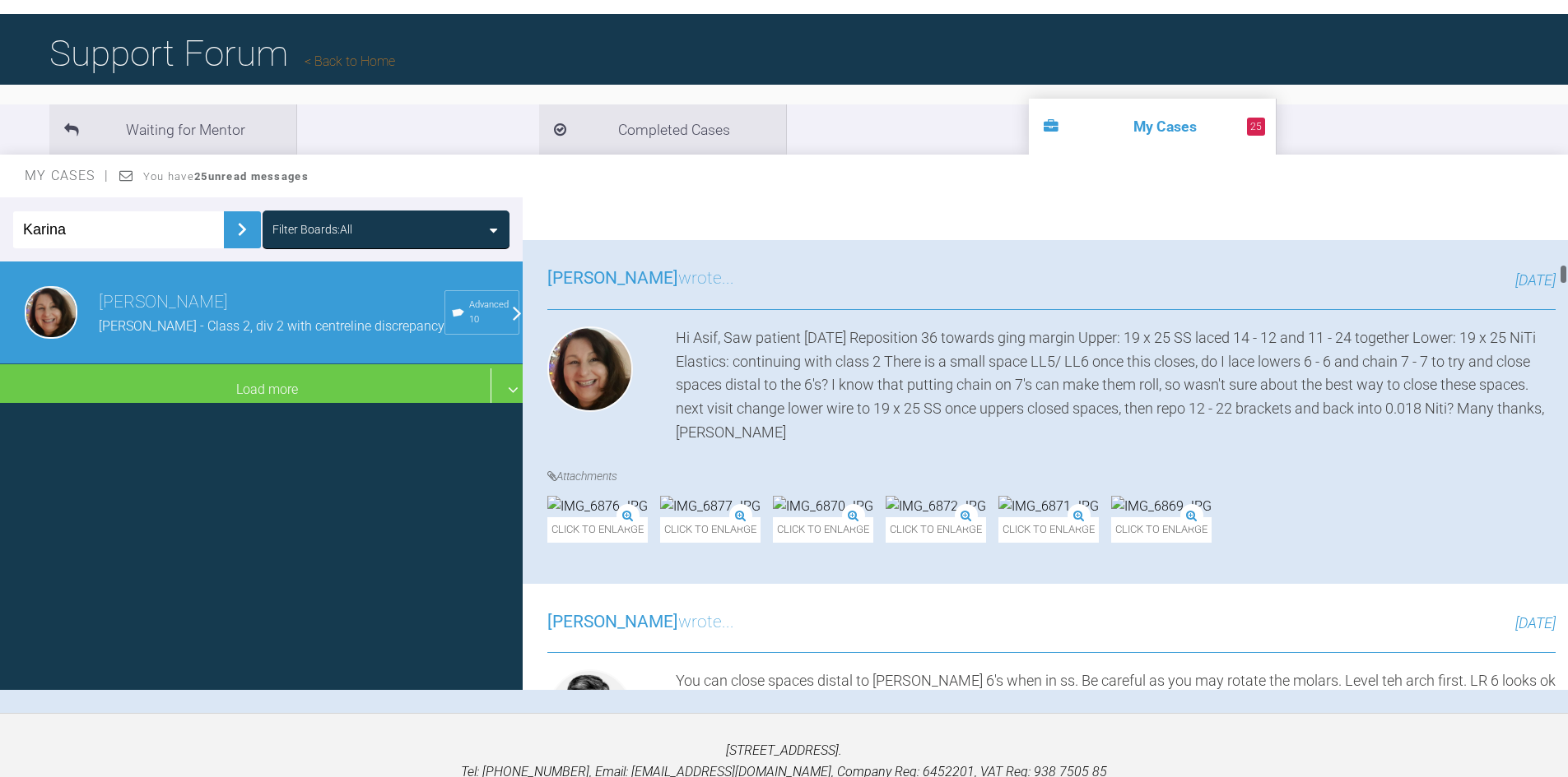
scroll to position [0, 0]
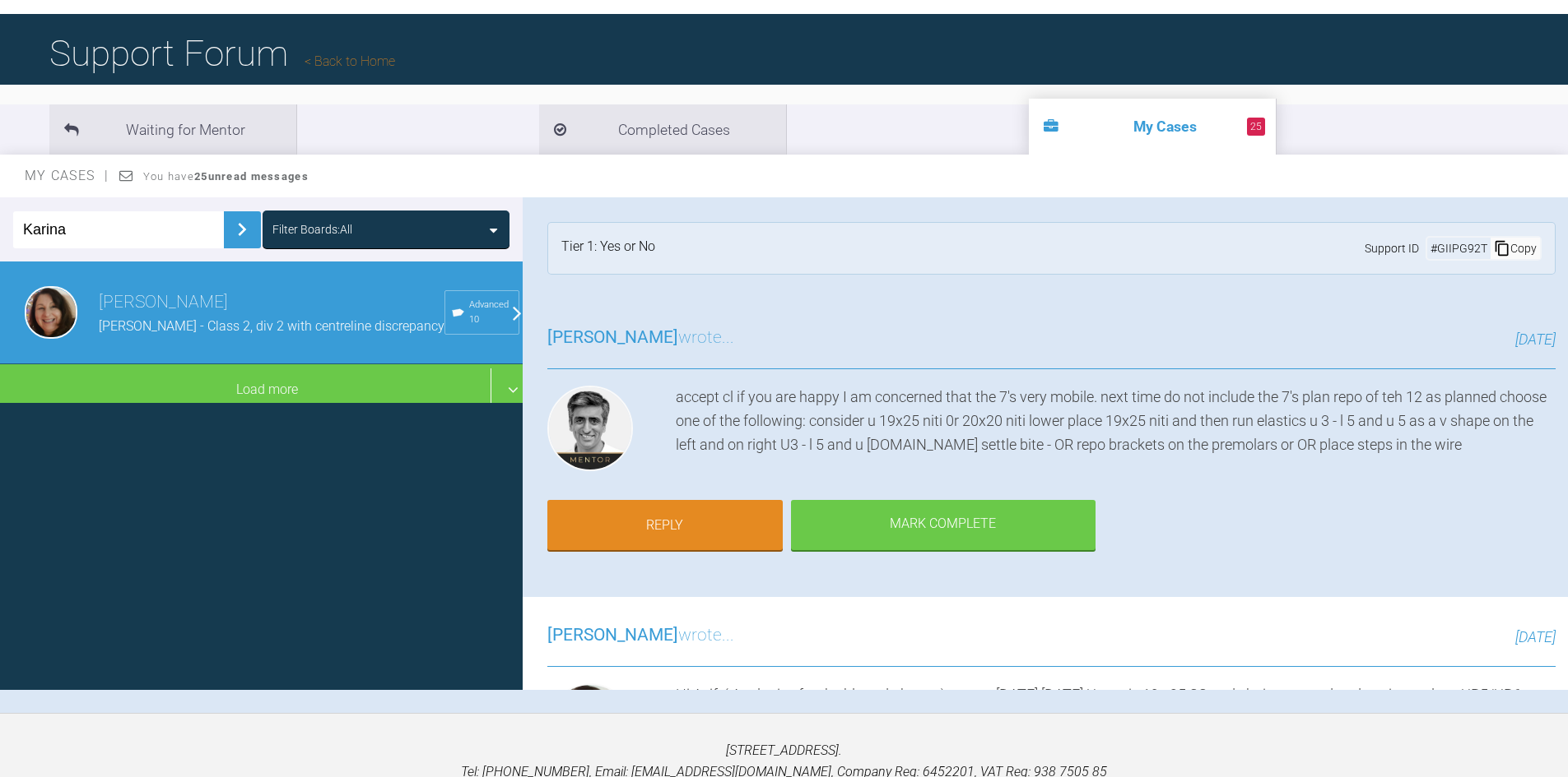
drag, startPoint x: 1565, startPoint y: 243, endPoint x: 1579, endPoint y: 145, distance: 99.0
click at [1568, 145] on html "My Cases 25 Logout Browse all IAS Services Start New Case Logout Support Forum …" at bounding box center [784, 380] width 1568 height 949
click at [719, 530] on link "Reply" at bounding box center [665, 527] width 235 height 51
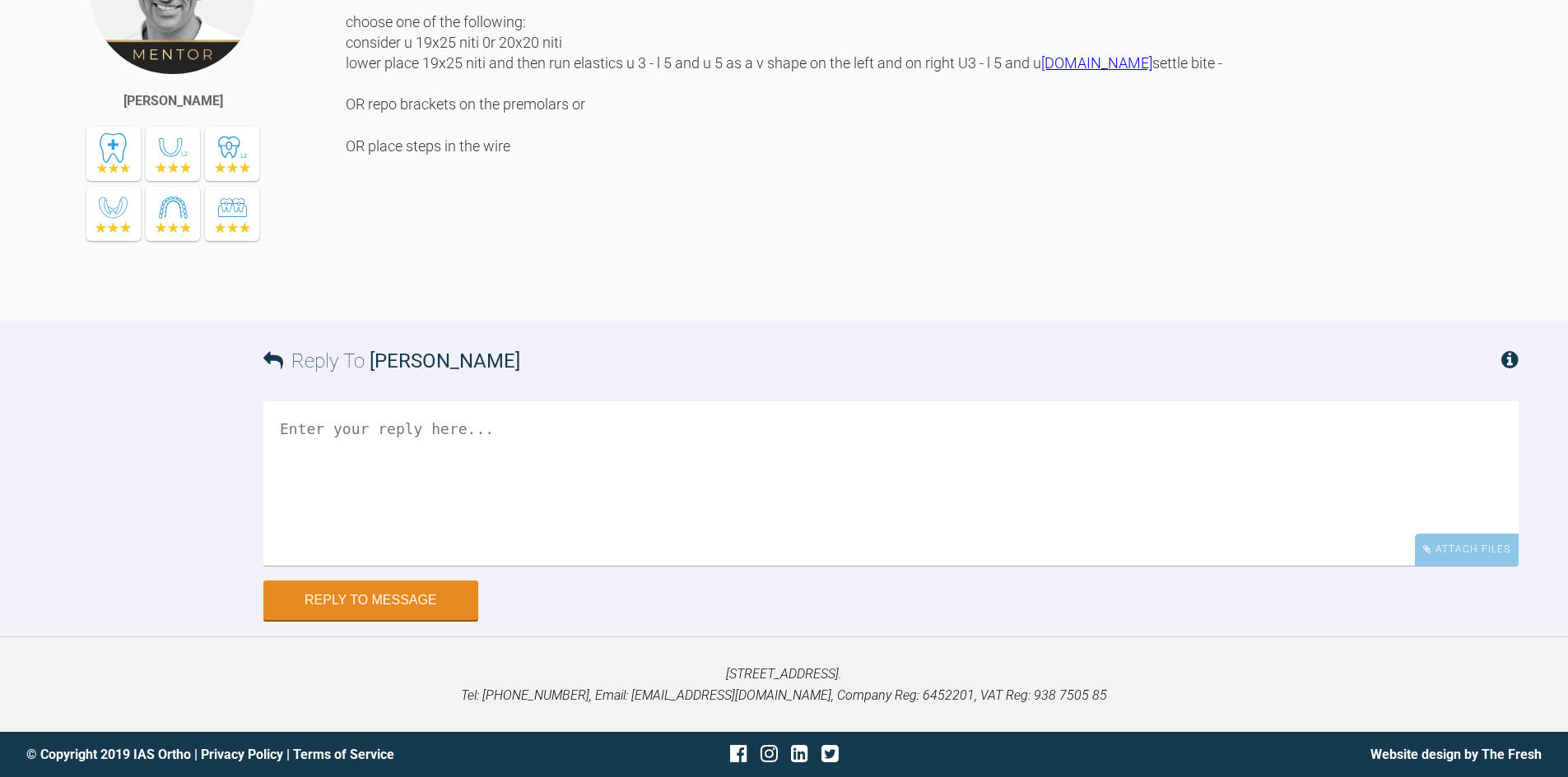
scroll to position [28619, 0]
click at [427, 441] on textarea at bounding box center [891, 484] width 1255 height 164
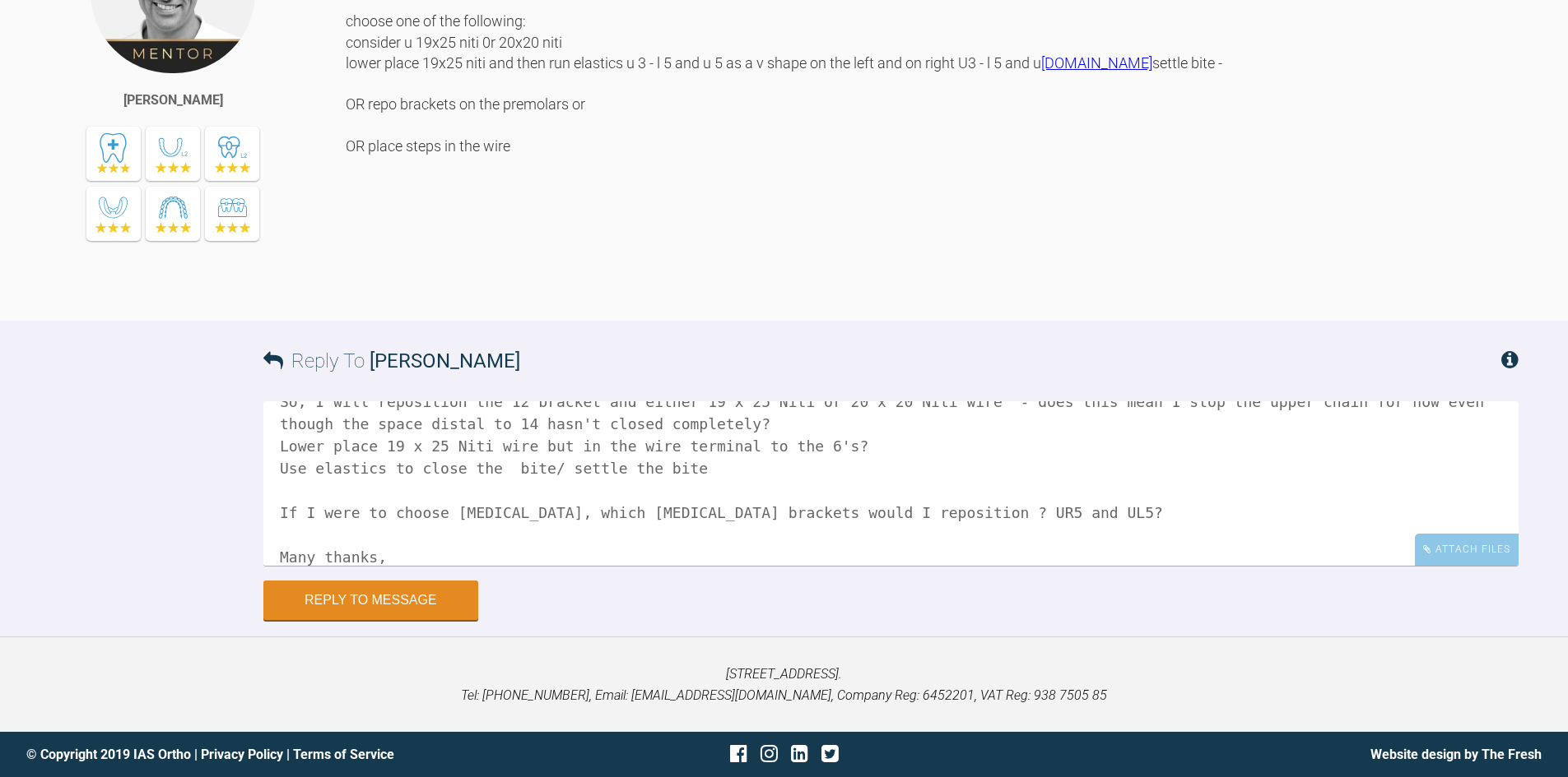
scroll to position [94, 0]
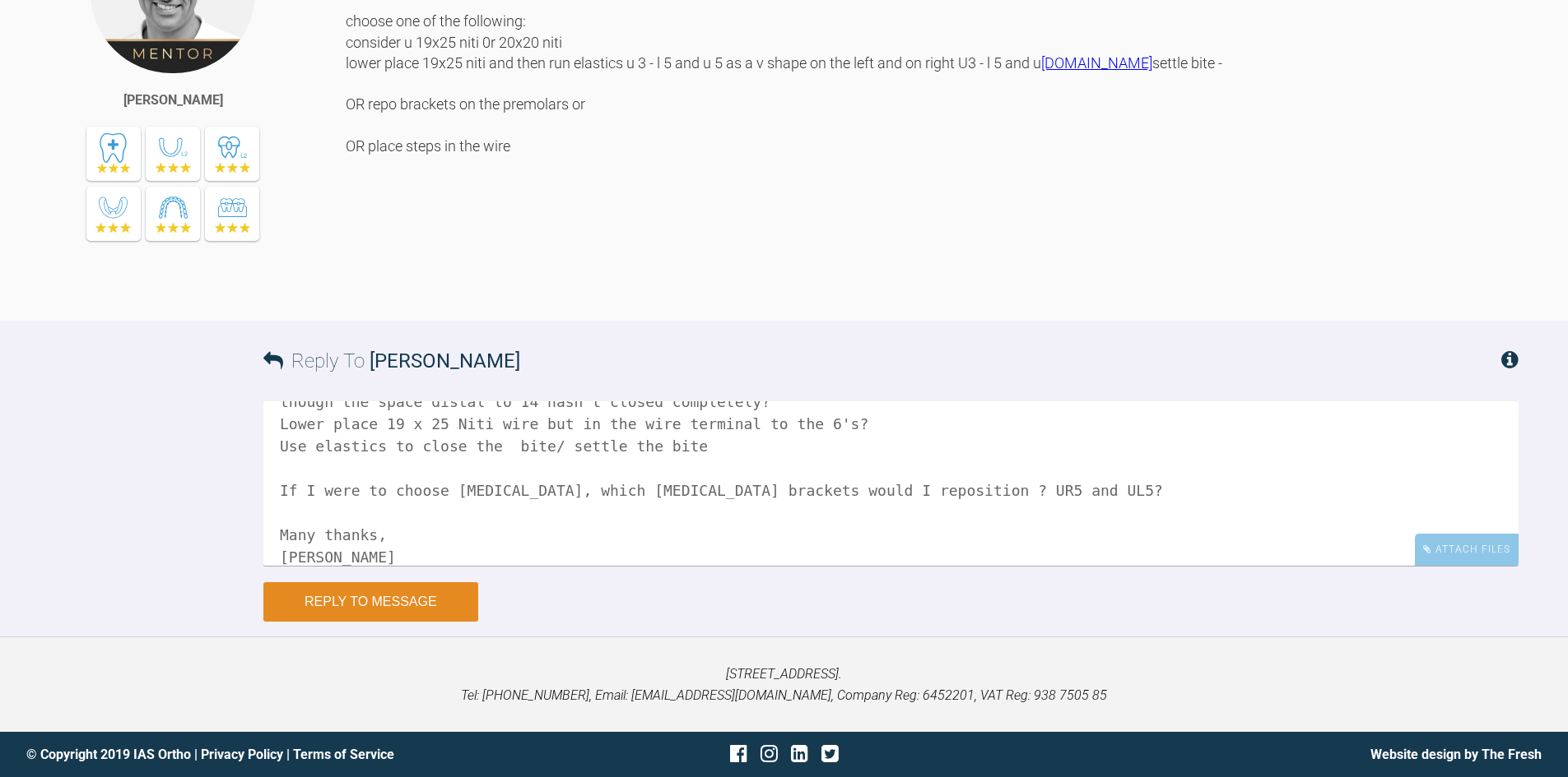
type textarea "Hi [PERSON_NAME], I will talk to the patient about CL but I think she'll accept…"
click at [361, 596] on button "Reply to Message" at bounding box center [371, 602] width 215 height 40
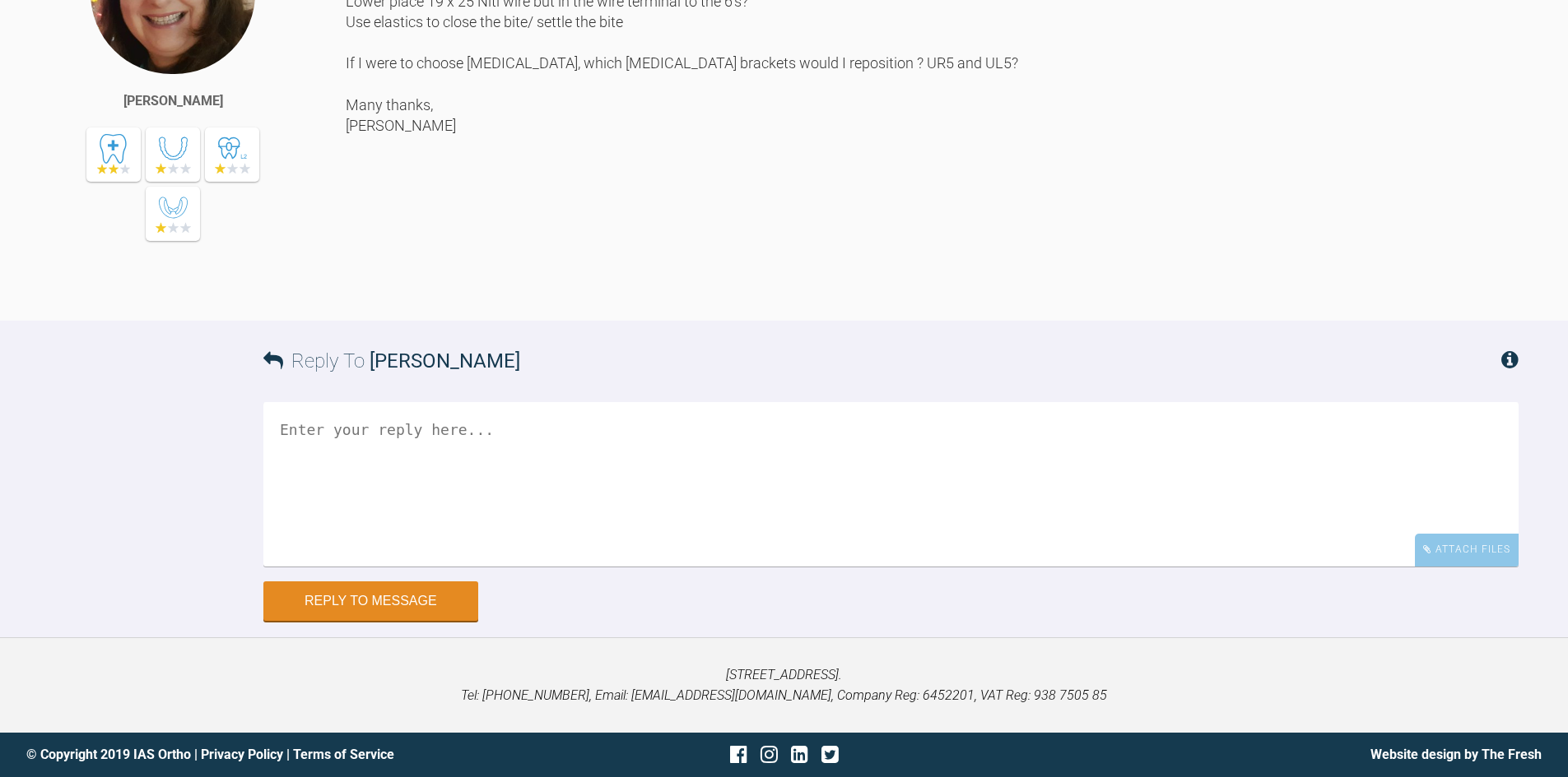
scroll to position [29187, 0]
